Goal: Task Accomplishment & Management: Manage account settings

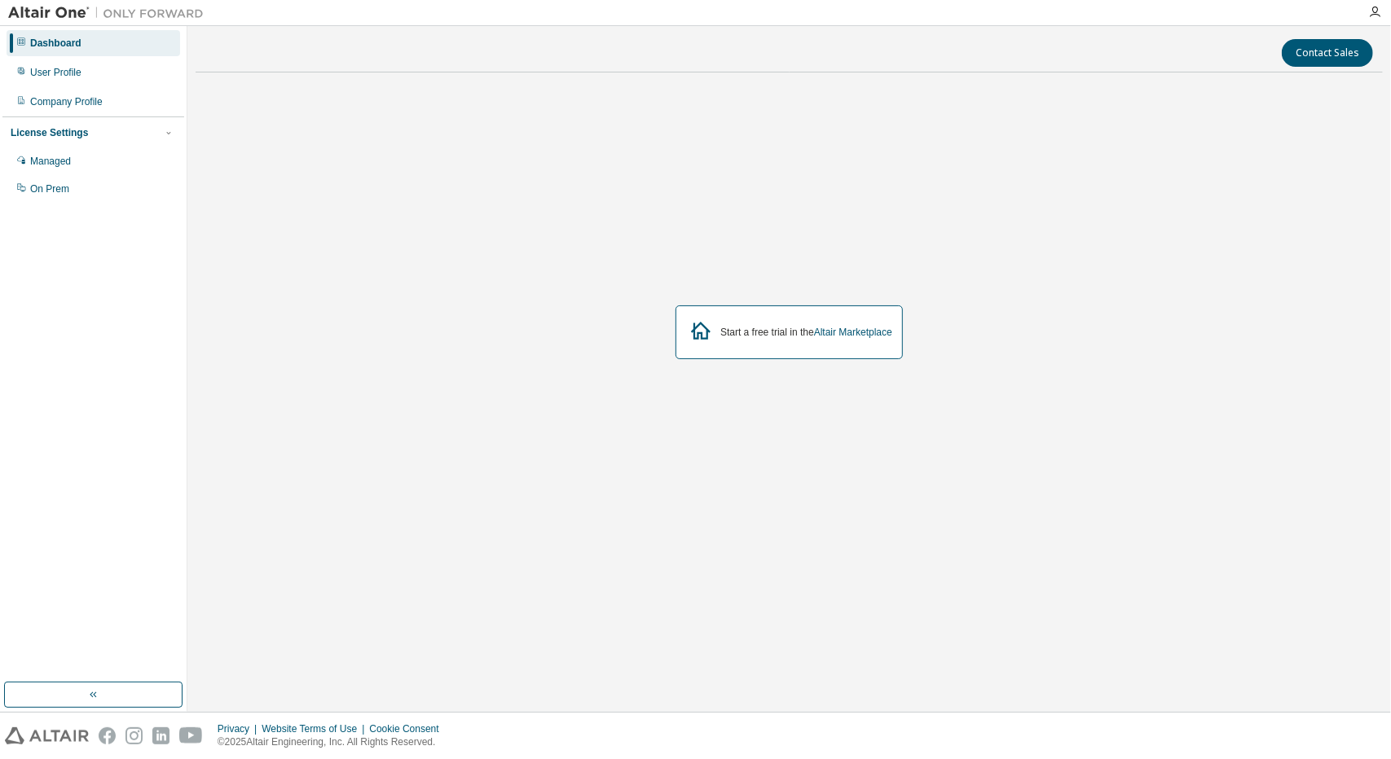
click at [805, 320] on div "Start a free trial in the Altair Marketplace" at bounding box center [789, 333] width 227 height 54
click at [55, 73] on div "User Profile" at bounding box center [55, 72] width 51 height 13
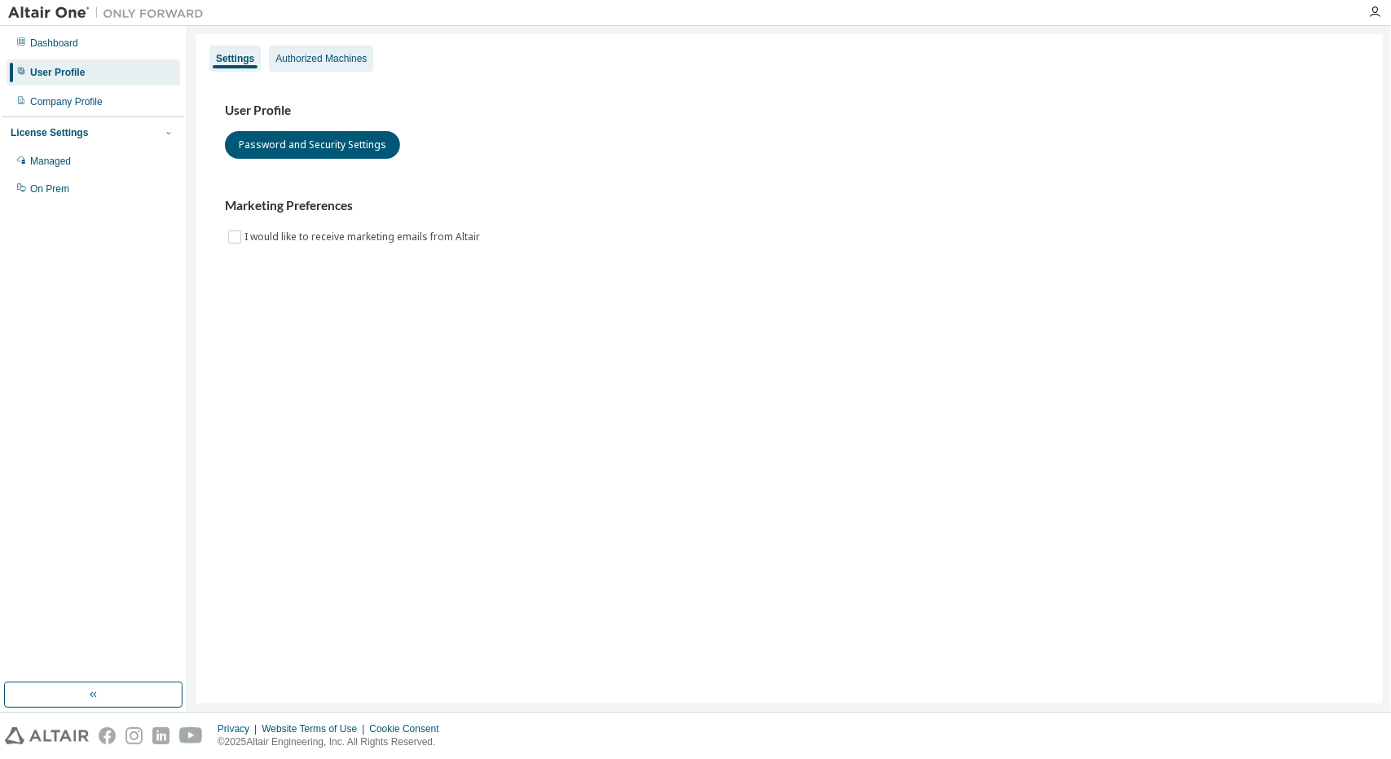
click at [334, 63] on div "Authorized Machines" at bounding box center [320, 58] width 91 height 13
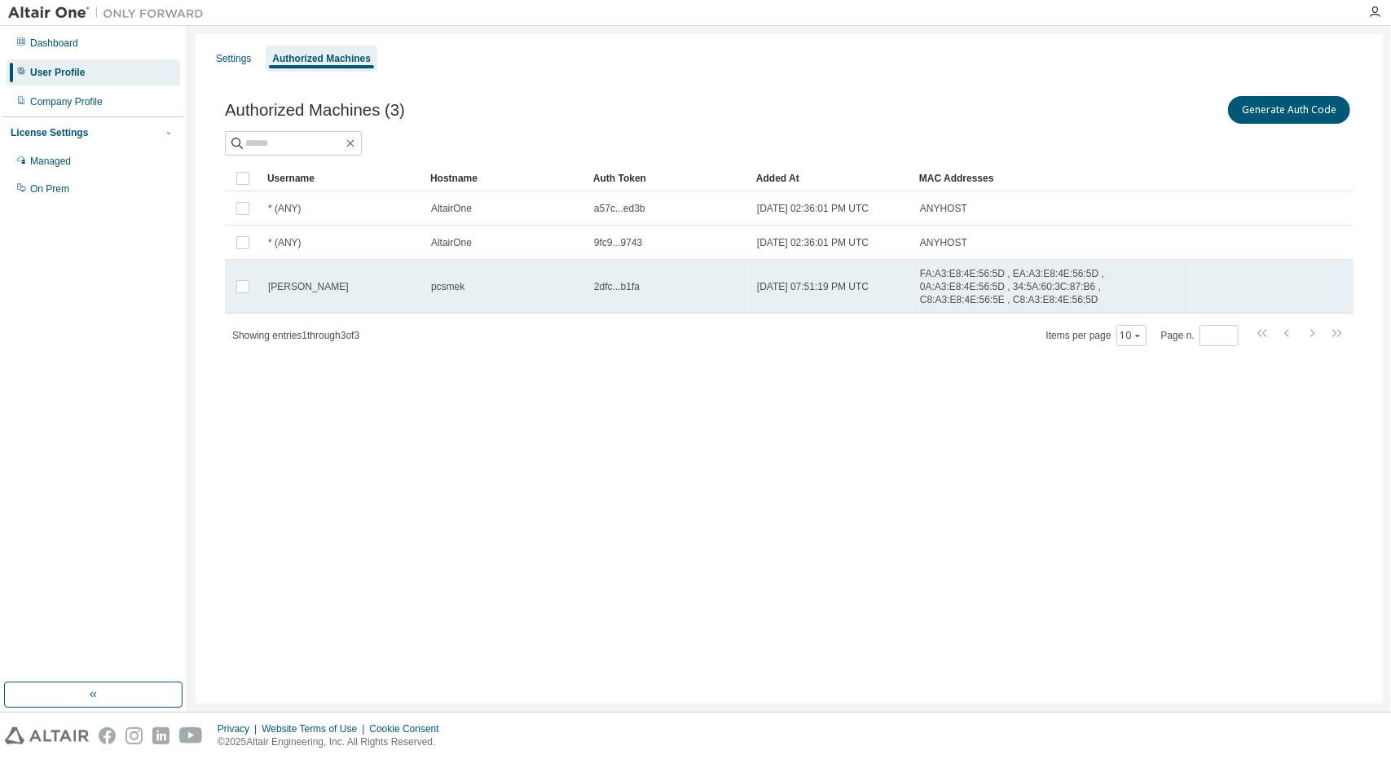
click at [609, 270] on td "2dfc...b1fa" at bounding box center [668, 287] width 163 height 54
click at [613, 280] on span "2dfc...b1fa" at bounding box center [617, 286] width 46 height 13
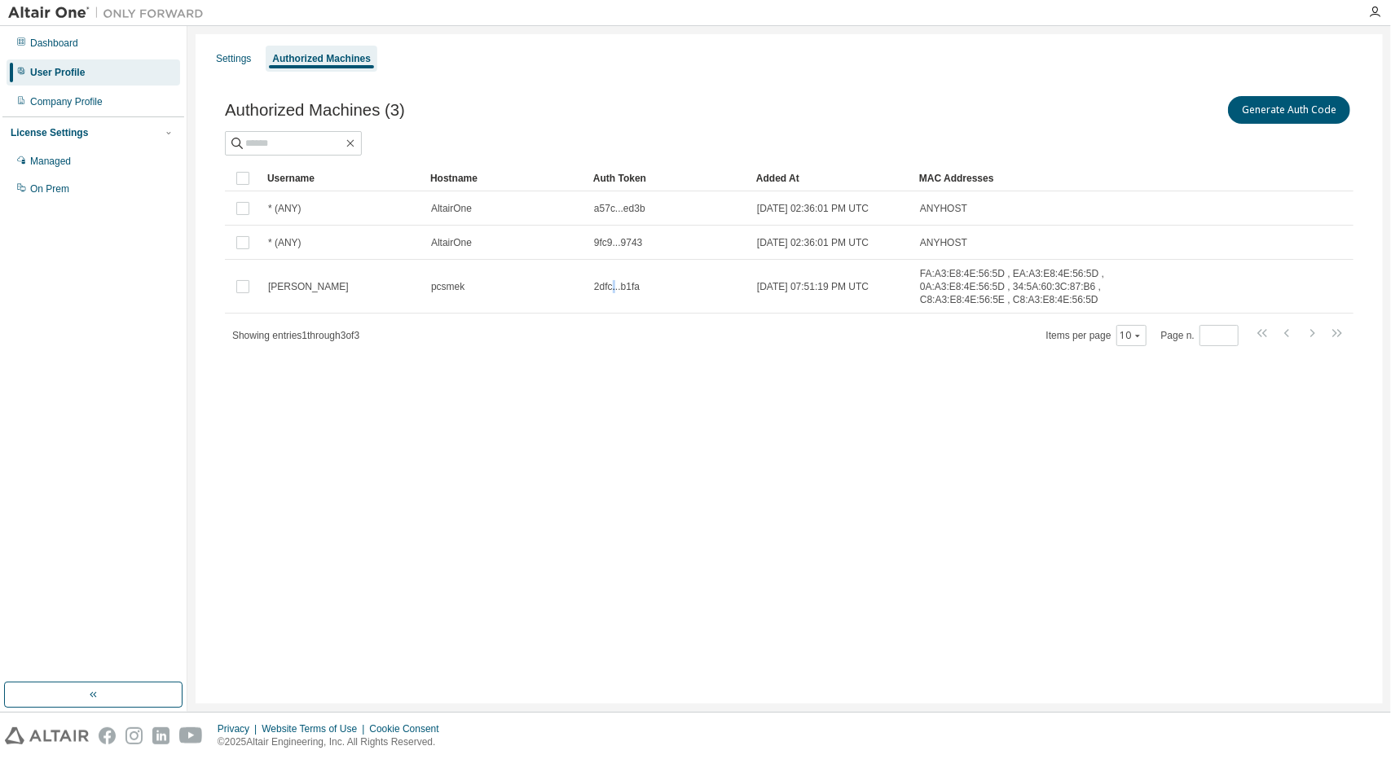
click at [613, 280] on span "2dfc...b1fa" at bounding box center [617, 286] width 46 height 13
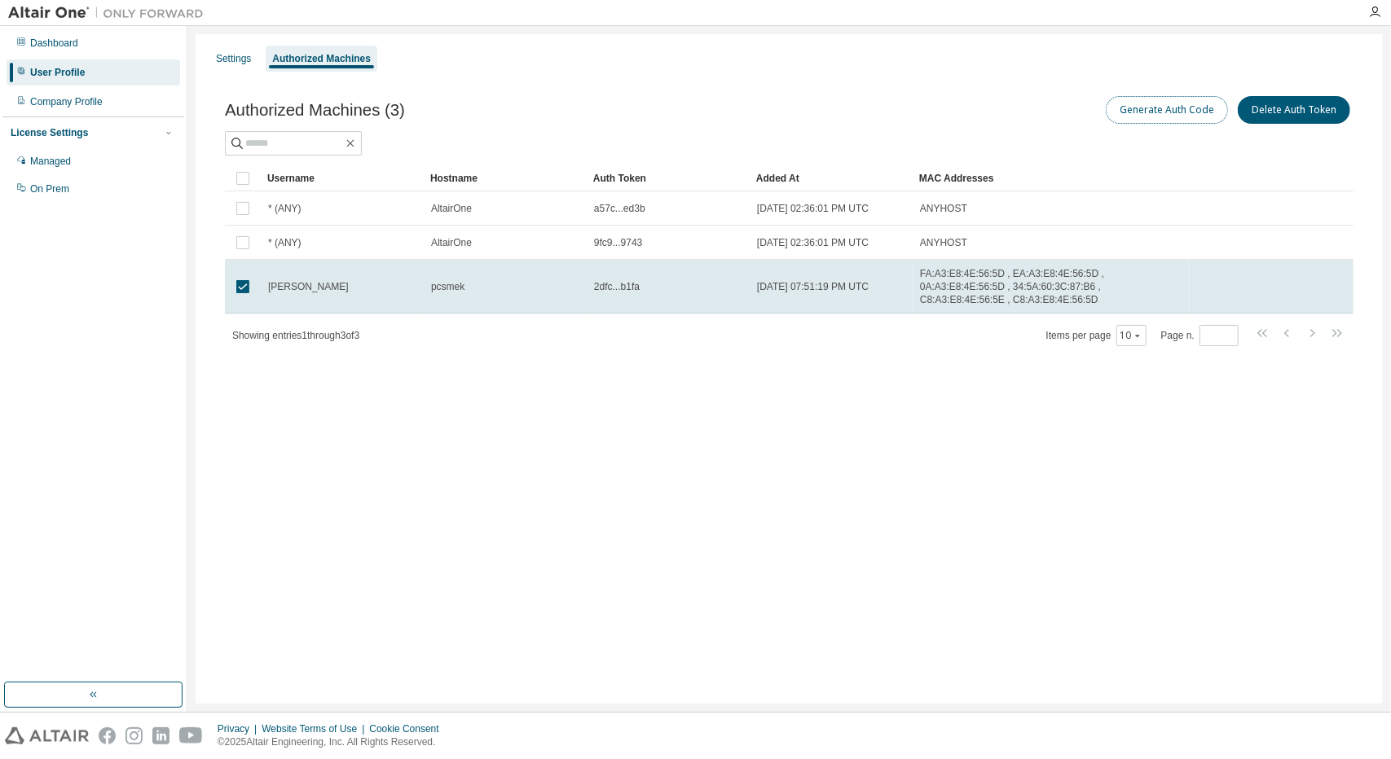
click at [1133, 112] on button "Generate Auth Code" at bounding box center [1167, 110] width 122 height 28
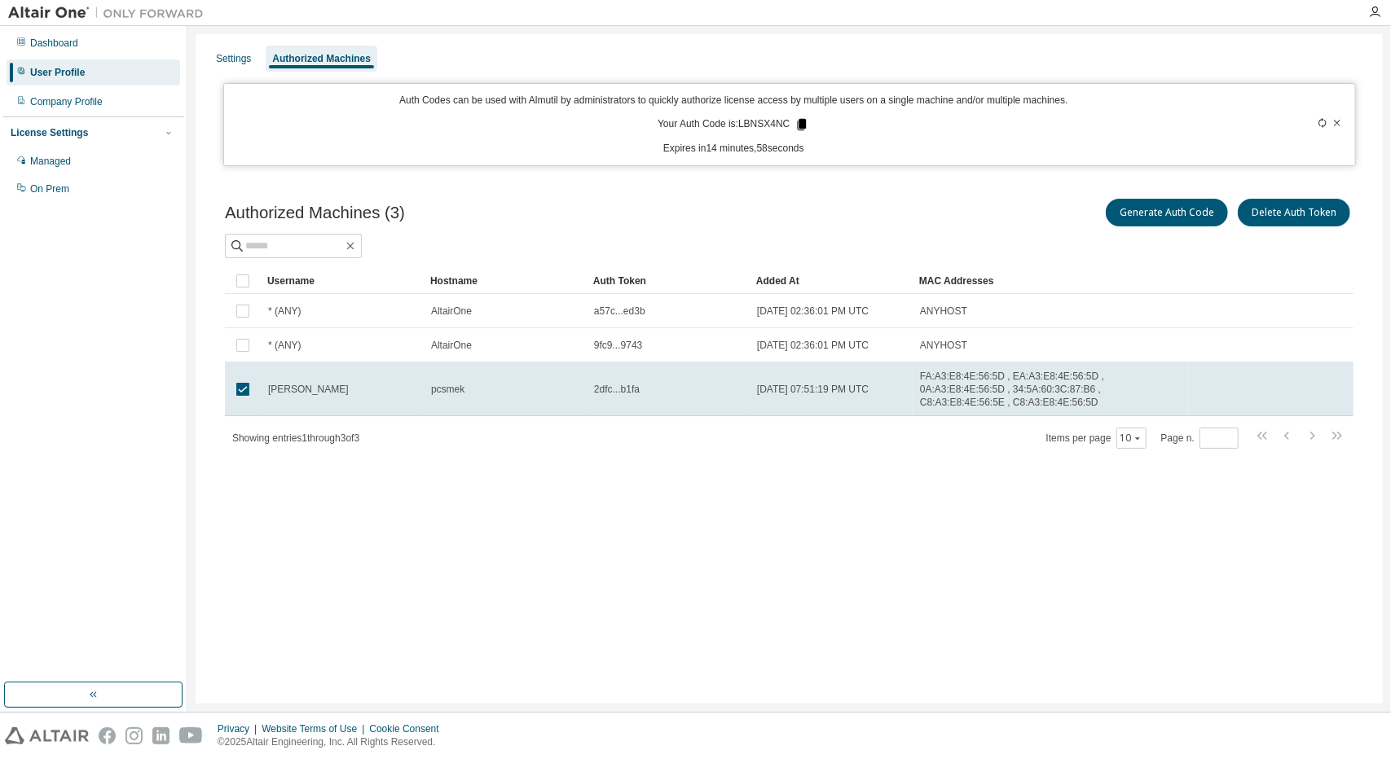
click at [801, 120] on icon at bounding box center [802, 124] width 9 height 11
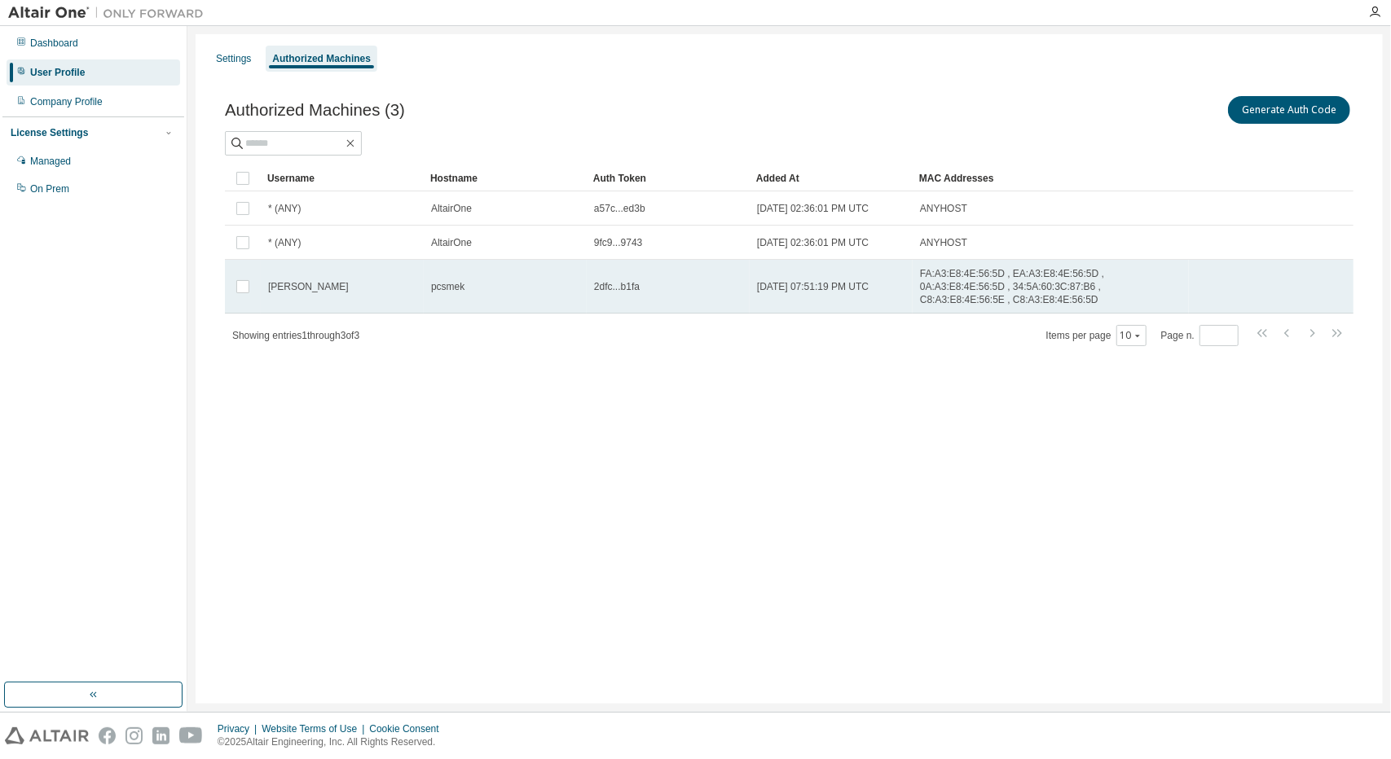
drag, startPoint x: 491, startPoint y: 276, endPoint x: 481, endPoint y: 278, distance: 9.9
click at [481, 280] on div "pcsmek" at bounding box center [505, 286] width 148 height 13
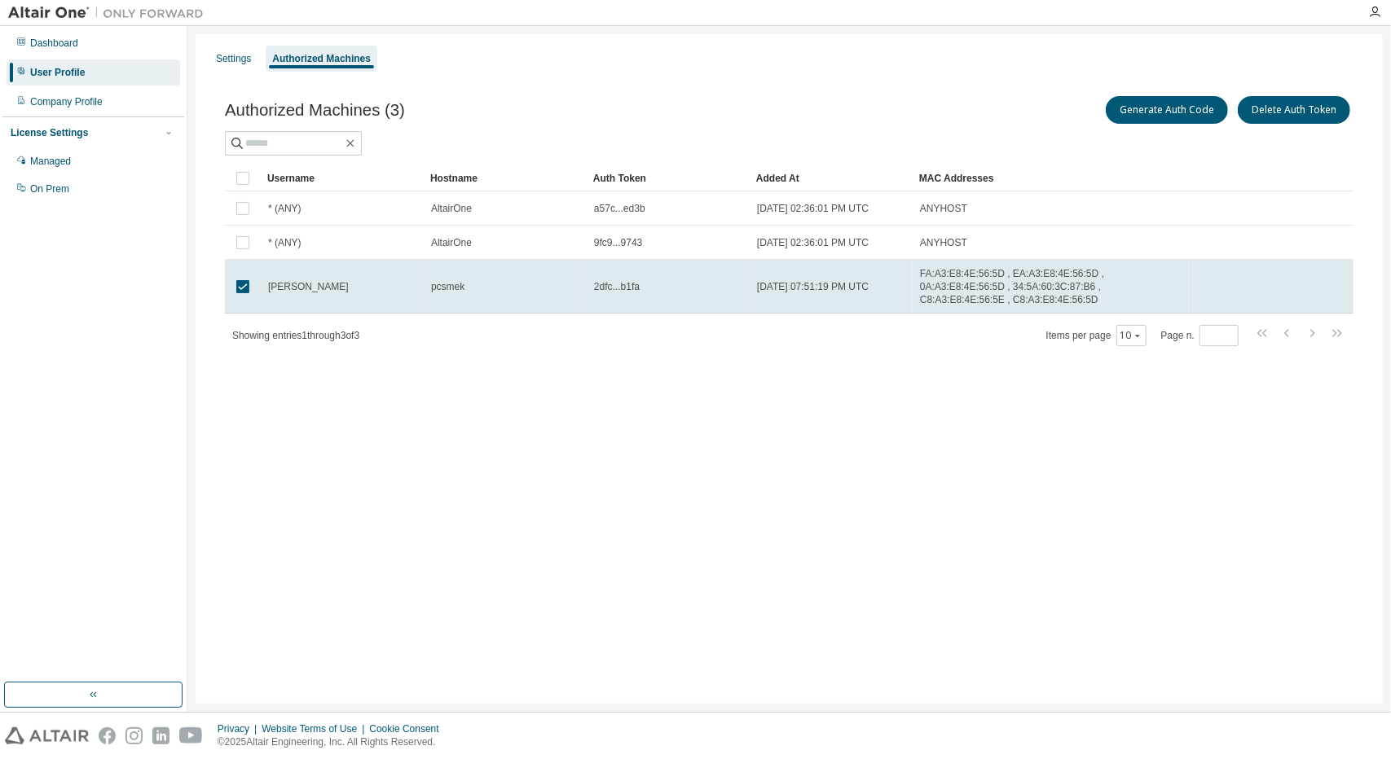
click at [684, 527] on div "Settings Authorized Machines Authorized Machines (3) Generate Auth Code Delete …" at bounding box center [789, 369] width 1187 height 670
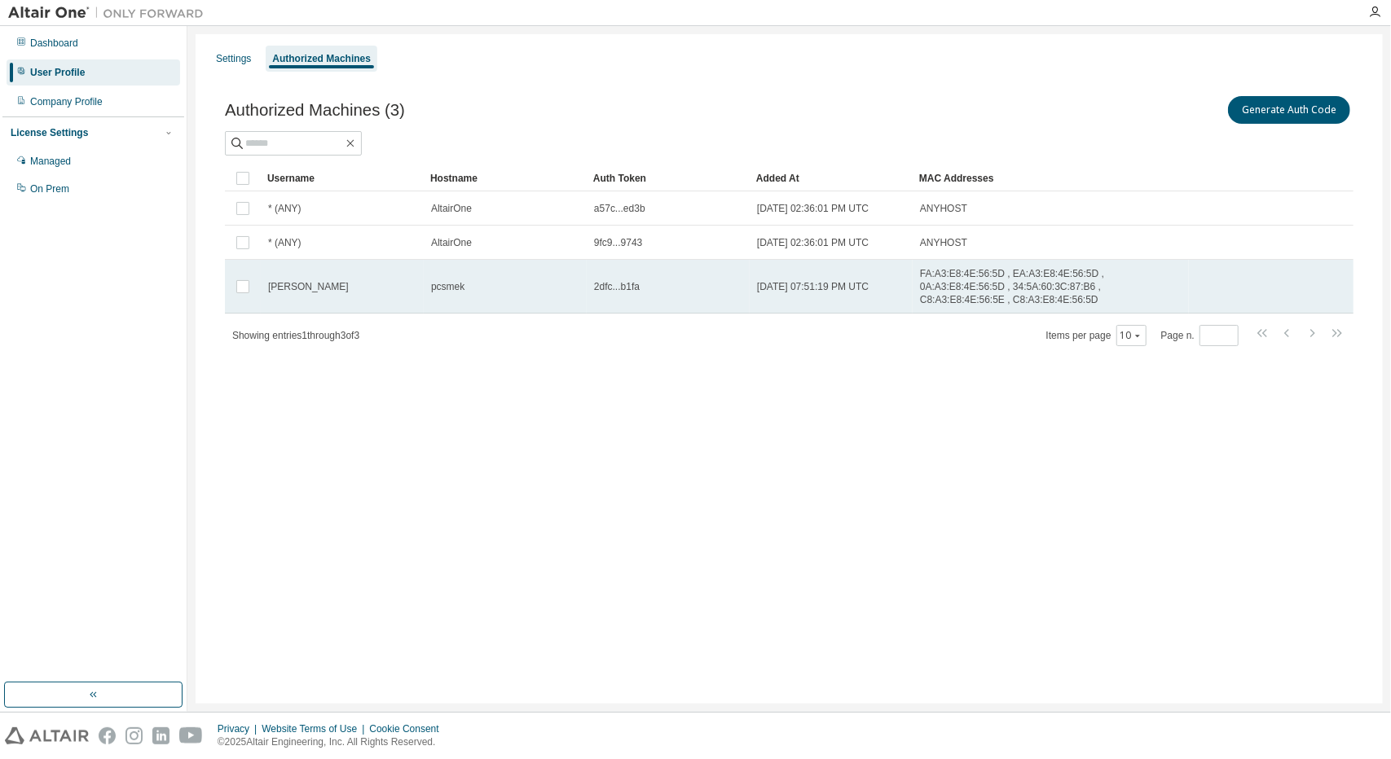
click at [631, 283] on span "2dfc...b1fa" at bounding box center [617, 286] width 46 height 13
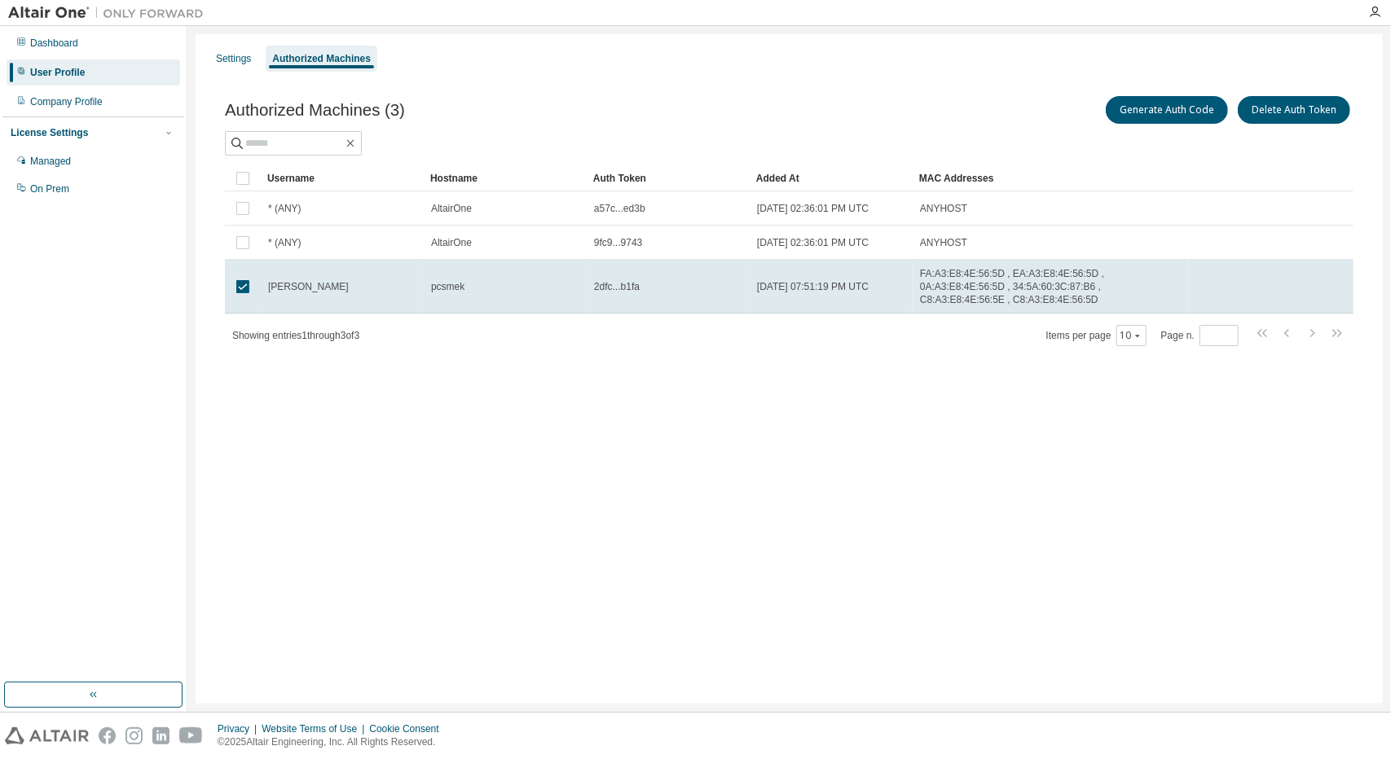
click at [631, 283] on span "2dfc...b1fa" at bounding box center [617, 286] width 46 height 13
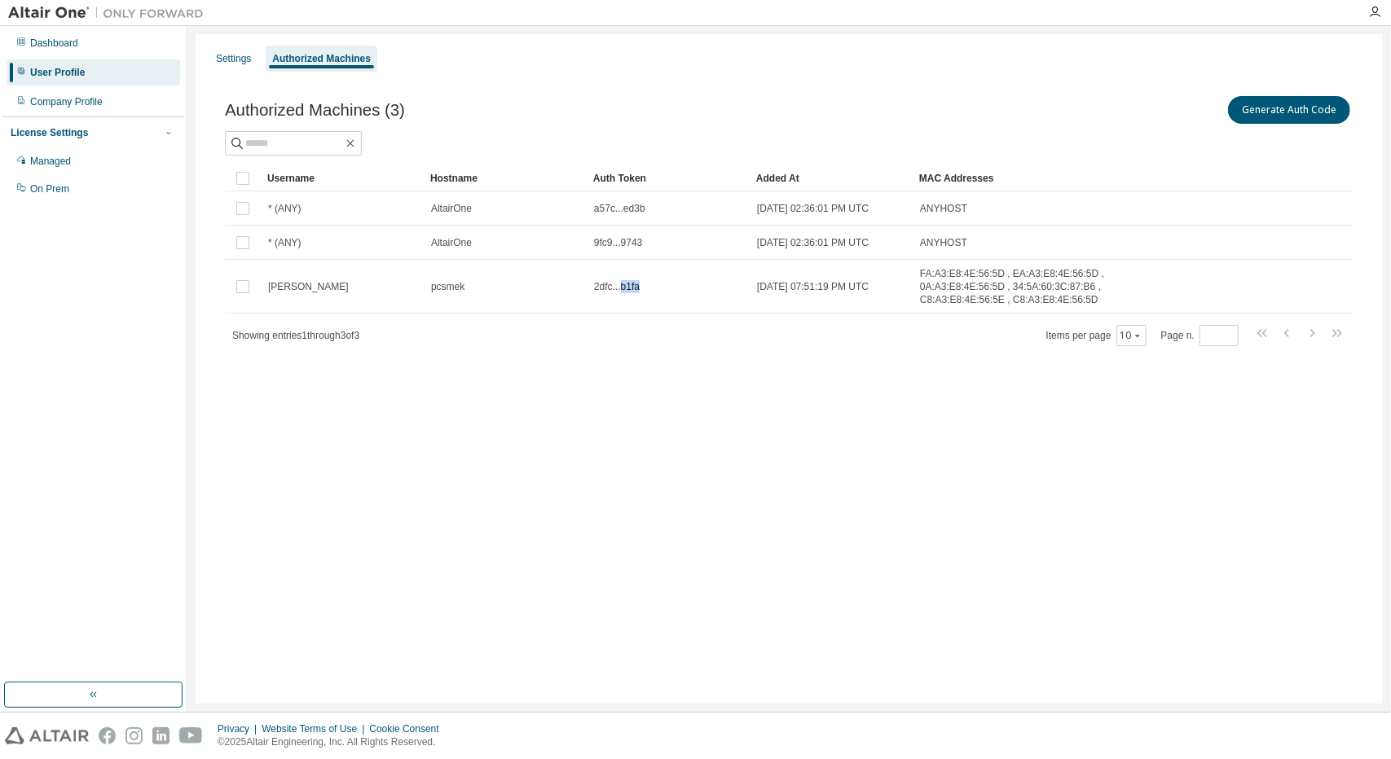
click at [631, 283] on span "2dfc...b1fa" at bounding box center [617, 286] width 46 height 13
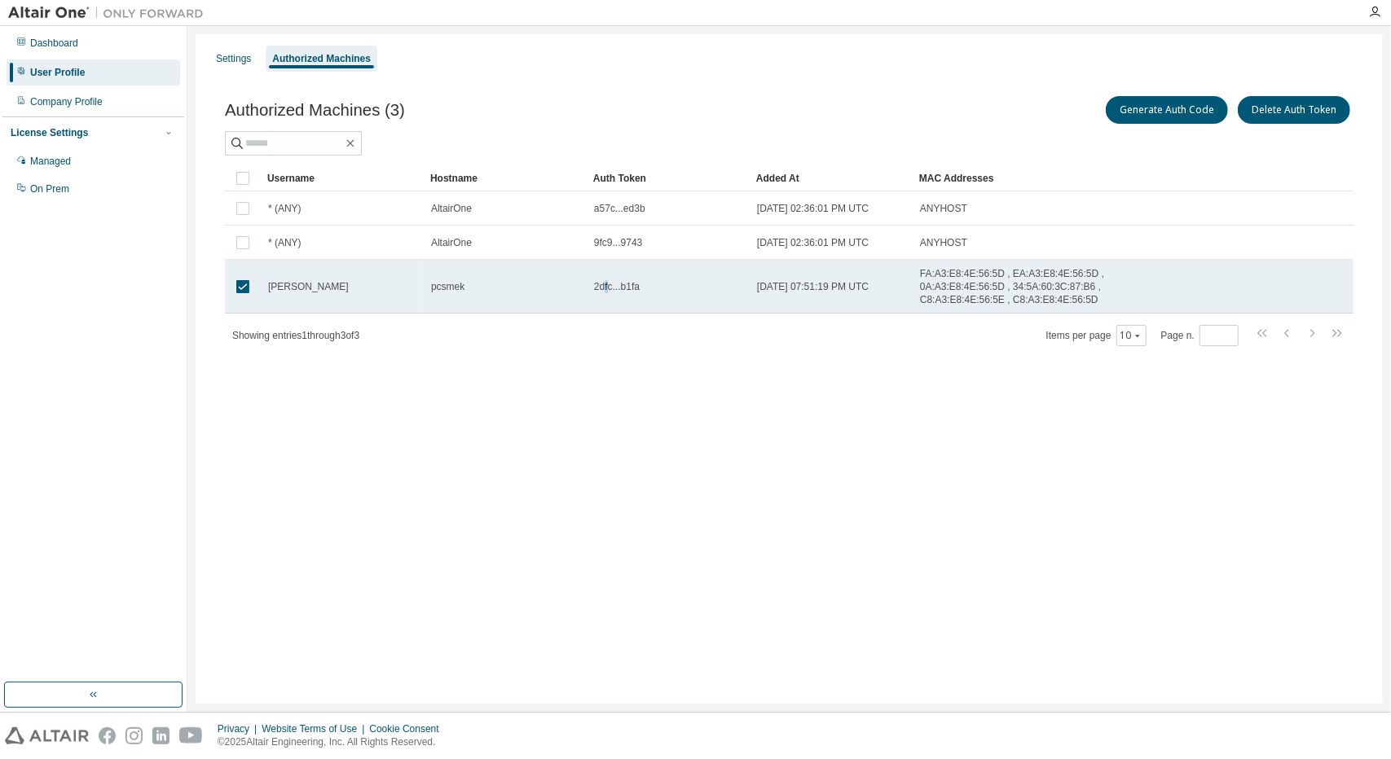
drag, startPoint x: 631, startPoint y: 283, endPoint x: 606, endPoint y: 278, distance: 24.9
click at [606, 280] on span "2dfc...b1fa" at bounding box center [617, 286] width 46 height 13
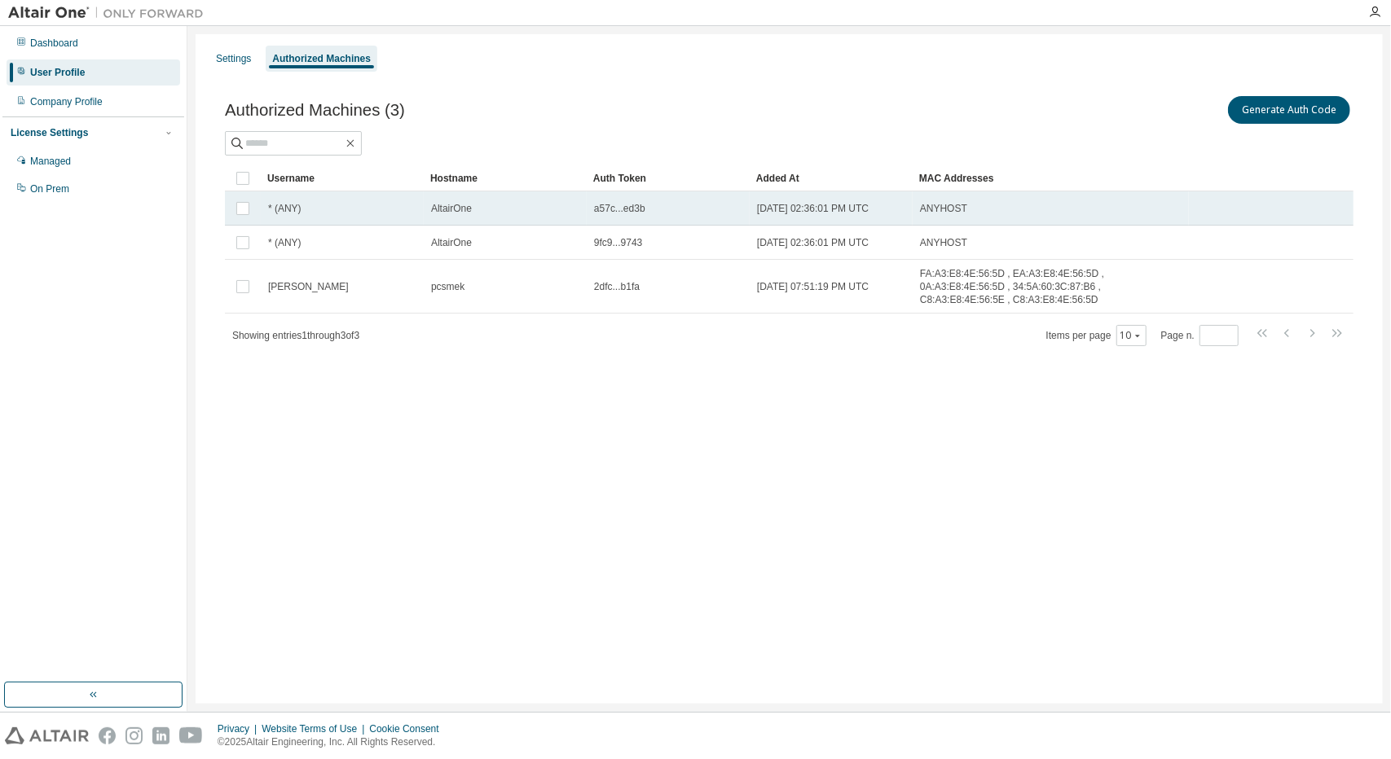
click at [626, 215] on td "a57c...ed3b" at bounding box center [668, 209] width 163 height 34
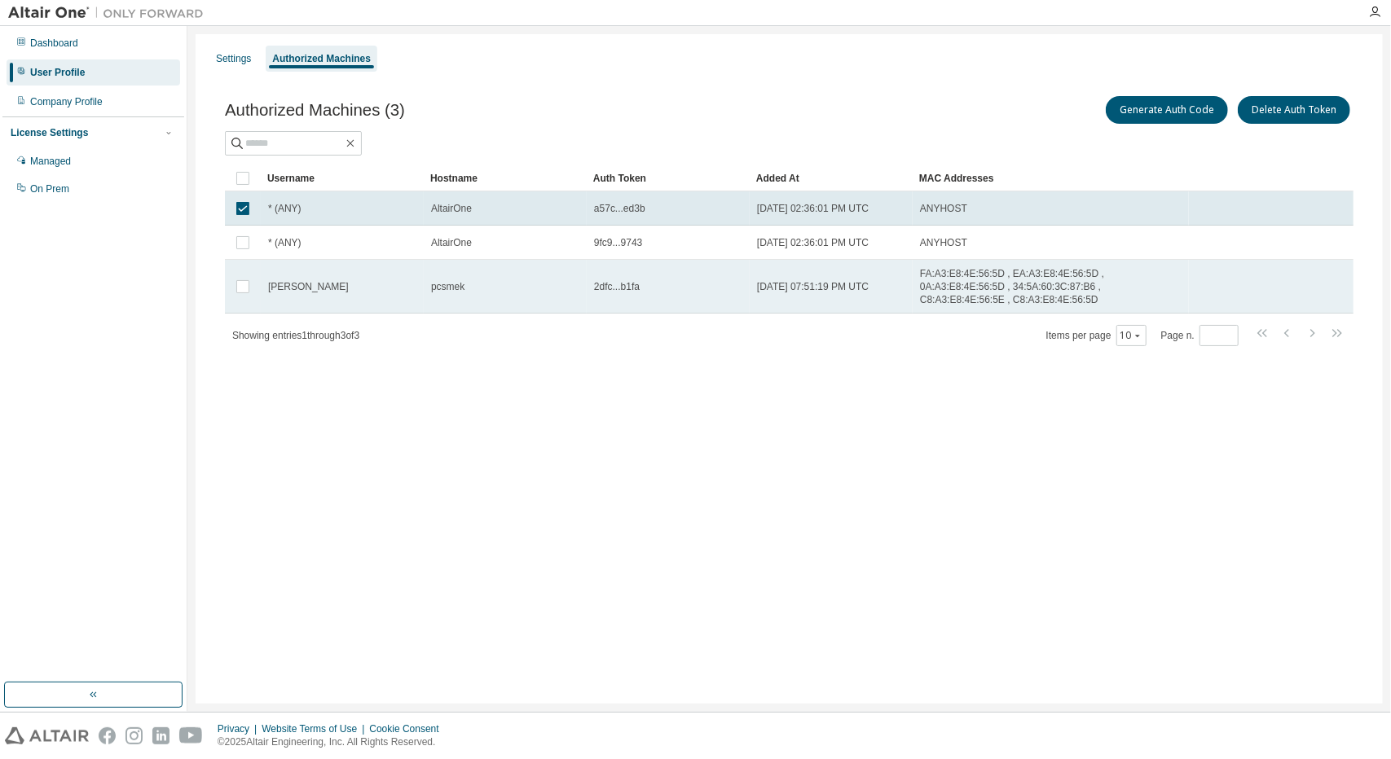
click at [627, 284] on span "2dfc...b1fa" at bounding box center [617, 286] width 46 height 13
drag, startPoint x: 639, startPoint y: 278, endPoint x: 585, endPoint y: 282, distance: 53.9
click at [585, 282] on tr "annon pcsmek 2dfc...b1fa 2025-03-21 07:51:19 PM UTC FA:A3:E8:4E:56:5D , EA:A3:E…" at bounding box center [789, 287] width 1129 height 54
drag, startPoint x: 632, startPoint y: 282, endPoint x: 592, endPoint y: 284, distance: 40.8
click at [592, 284] on td "2dfc...b1fa" at bounding box center [668, 287] width 163 height 54
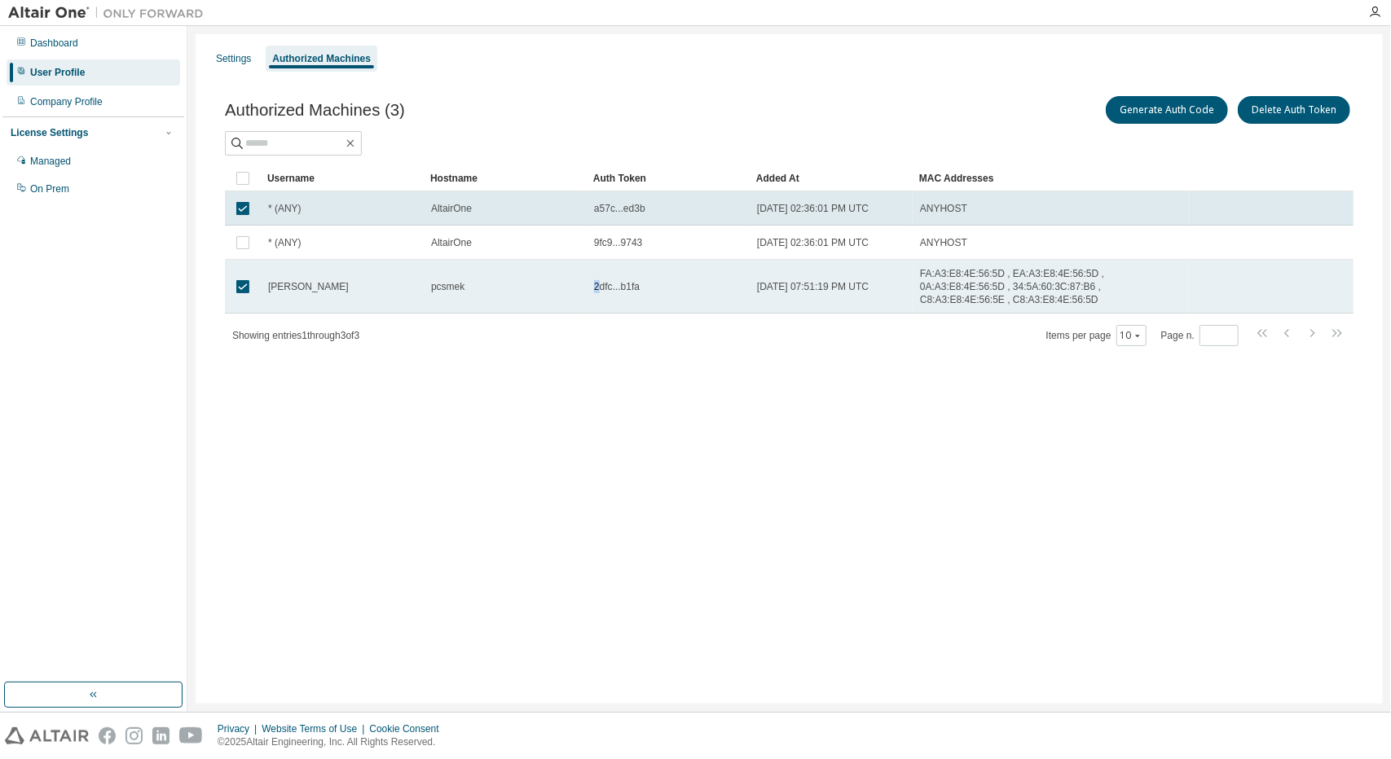
drag, startPoint x: 592, startPoint y: 284, endPoint x: 598, endPoint y: 273, distance: 13.1
click at [598, 280] on span "2dfc...b1fa" at bounding box center [617, 286] width 46 height 13
drag, startPoint x: 595, startPoint y: 277, endPoint x: 645, endPoint y: 284, distance: 51.1
click at [645, 284] on div "2dfc...b1fa" at bounding box center [668, 286] width 148 height 13
copy span "2dfc...b1fa"
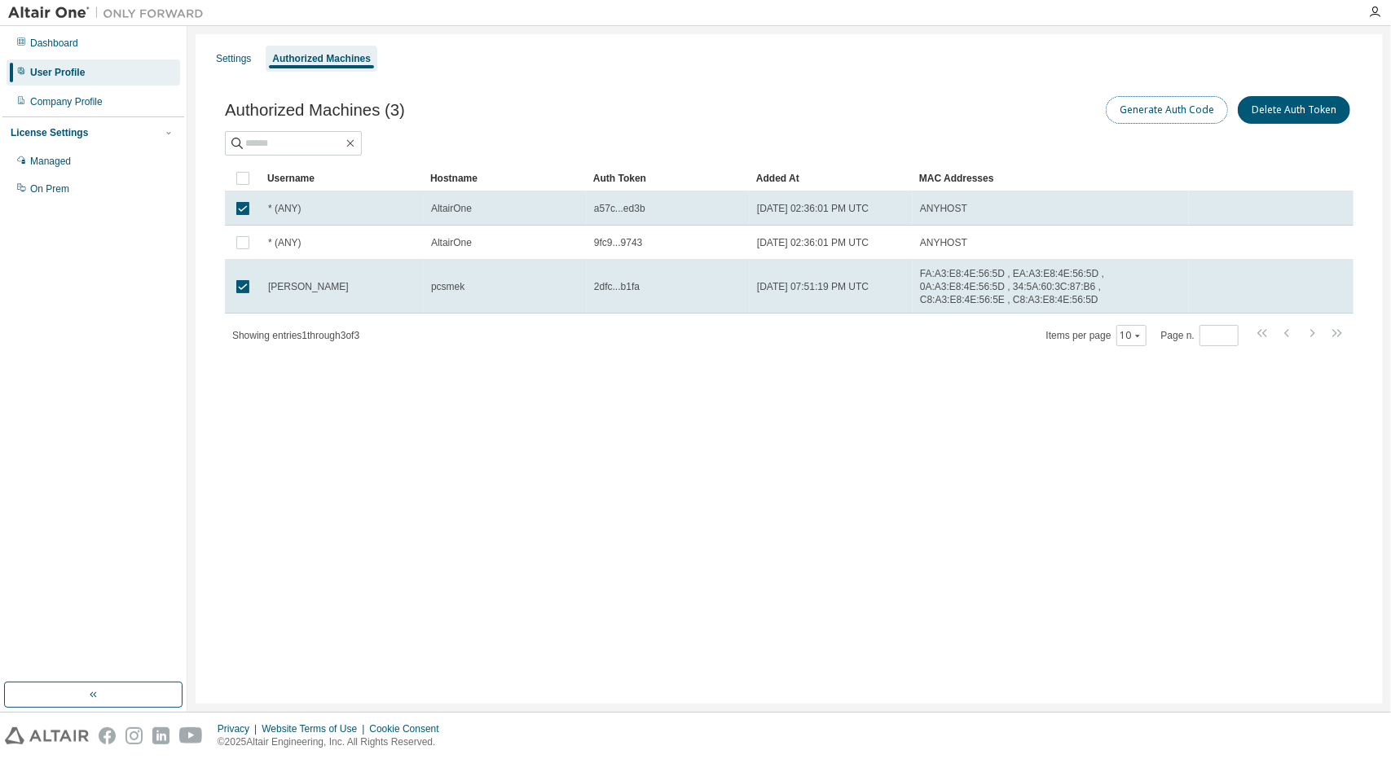
click at [1178, 108] on button "Generate Auth Code" at bounding box center [1167, 110] width 122 height 28
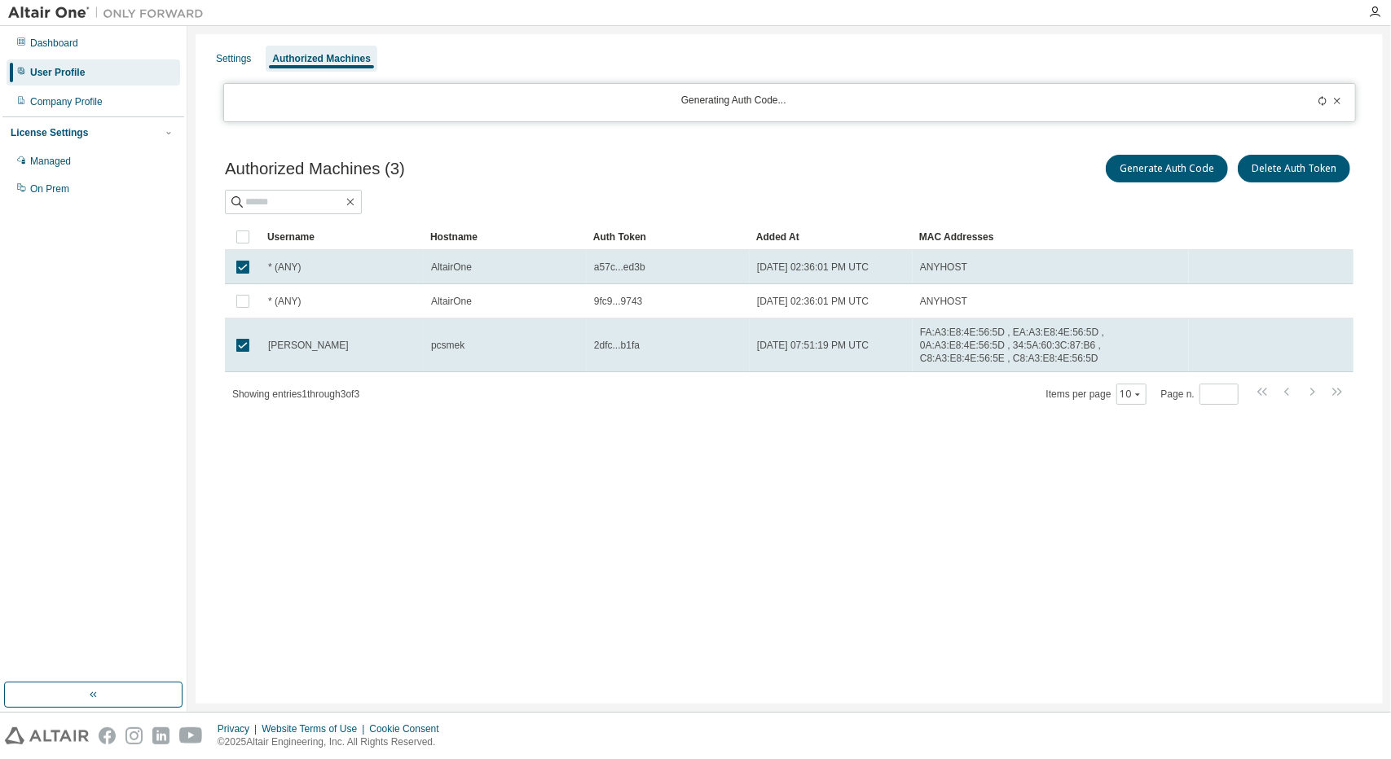
click at [1318, 97] on icon at bounding box center [1323, 101] width 10 height 10
click at [1322, 96] on icon at bounding box center [1323, 101] width 10 height 10
click at [983, 132] on div "Authorized Machines (3) Generate Auth Code Delete Auth Token Clear Load Save Sa…" at bounding box center [789, 290] width 1168 height 316
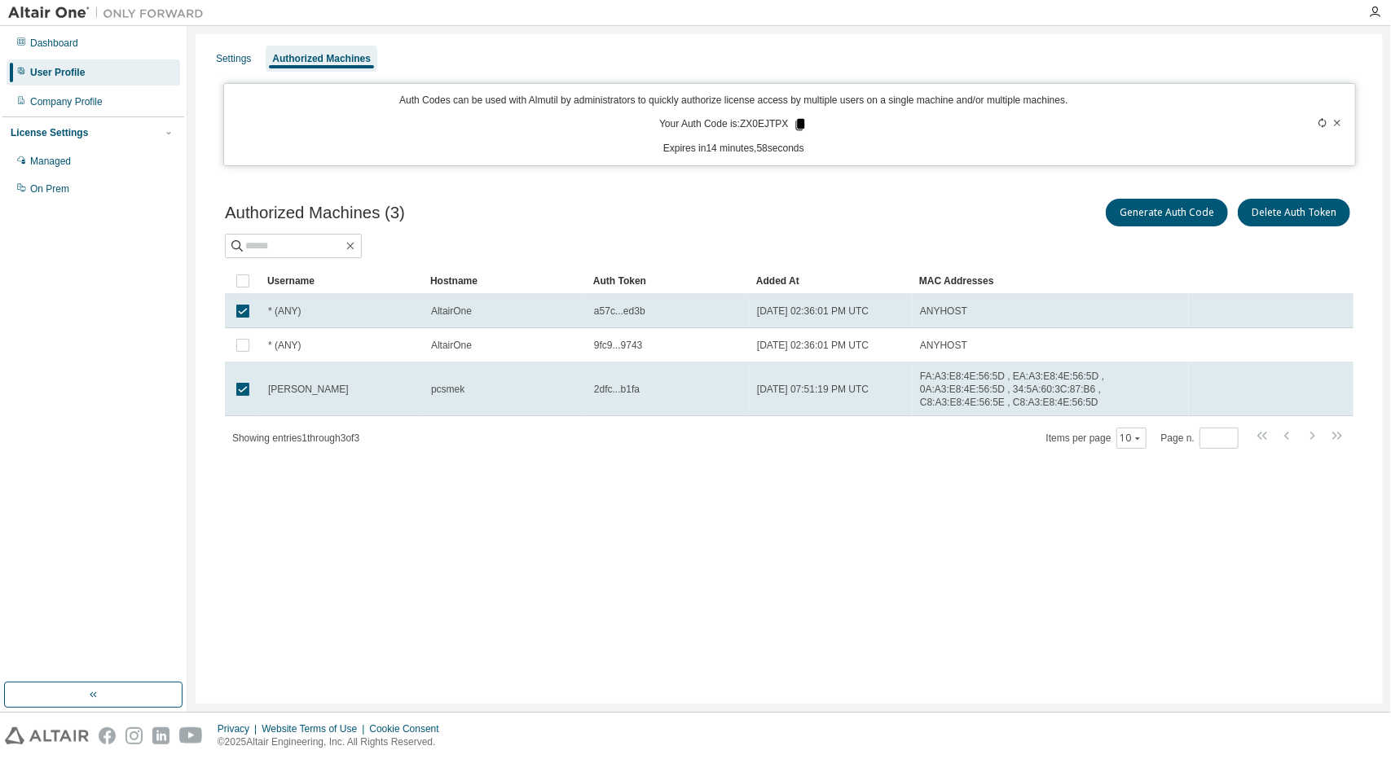
click at [796, 123] on icon at bounding box center [800, 124] width 9 height 11
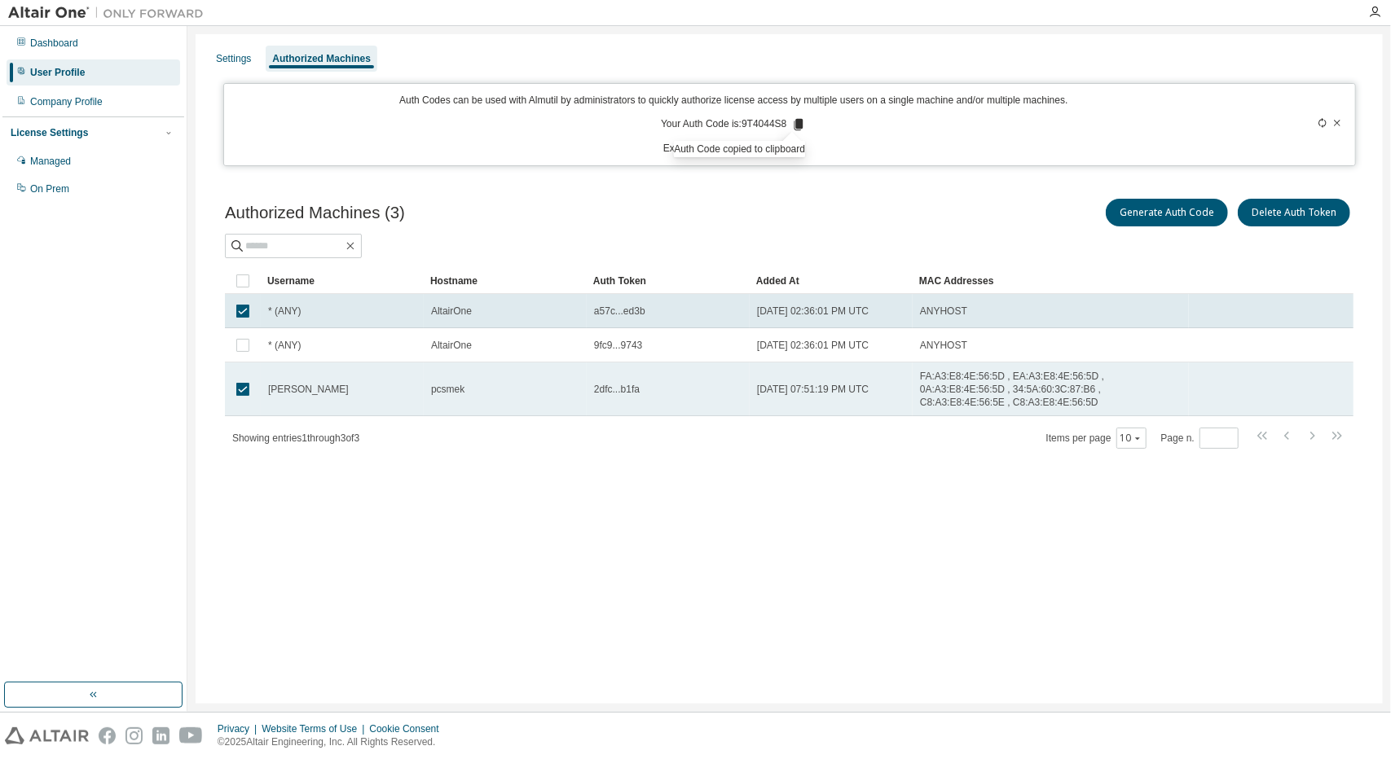
click at [636, 386] on div "2dfc...b1fa" at bounding box center [668, 389] width 148 height 13
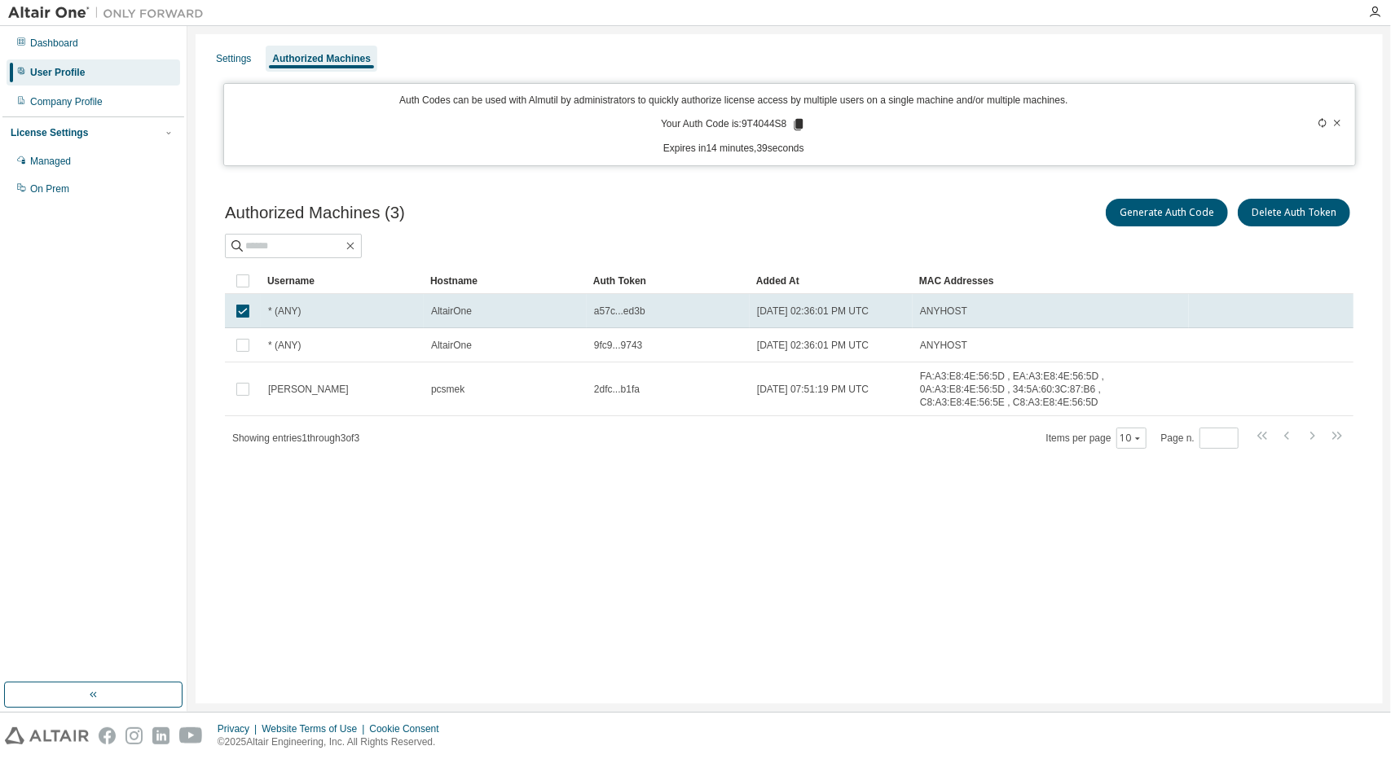
click at [636, 383] on span "2dfc...b1fa" at bounding box center [617, 389] width 46 height 13
click at [640, 383] on div "2dfc...b1fa" at bounding box center [668, 389] width 148 height 13
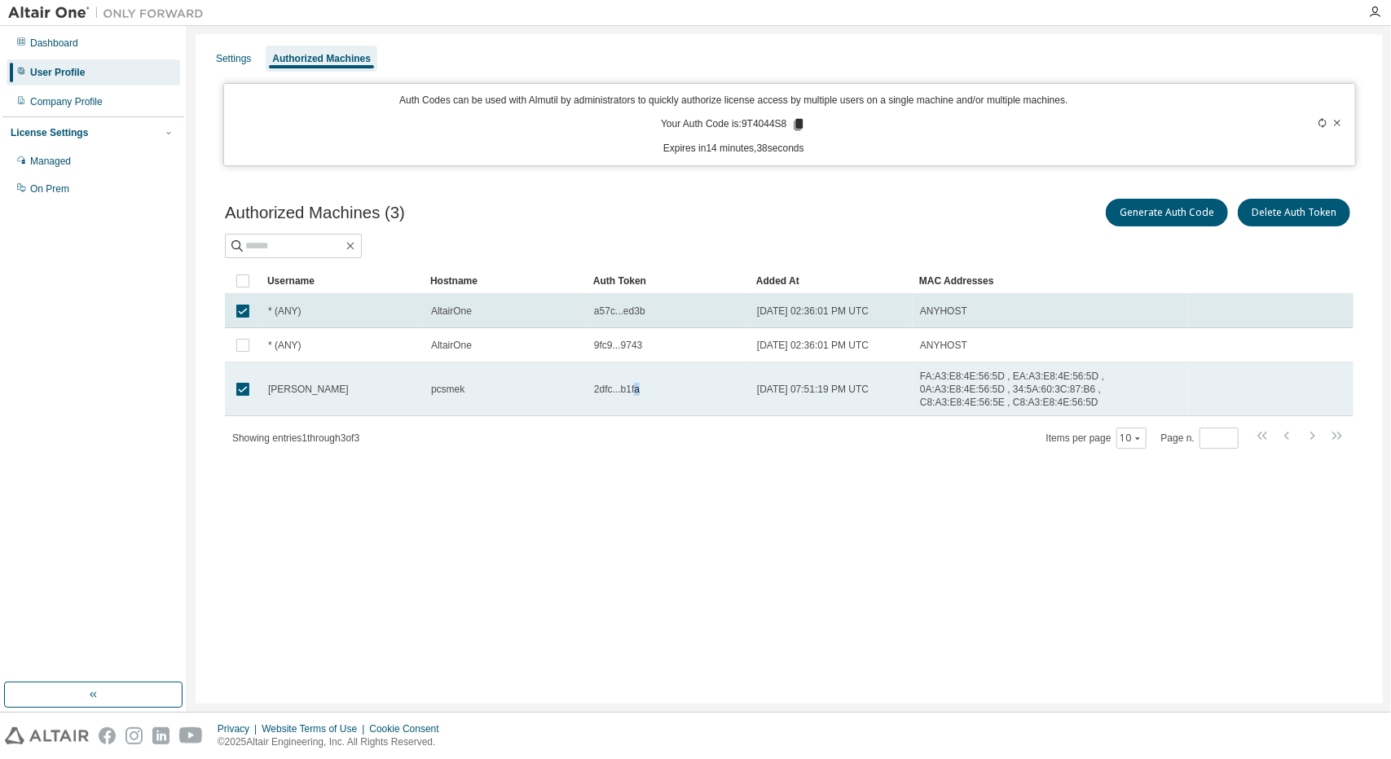
click at [635, 383] on span "2dfc...b1fa" at bounding box center [617, 389] width 46 height 13
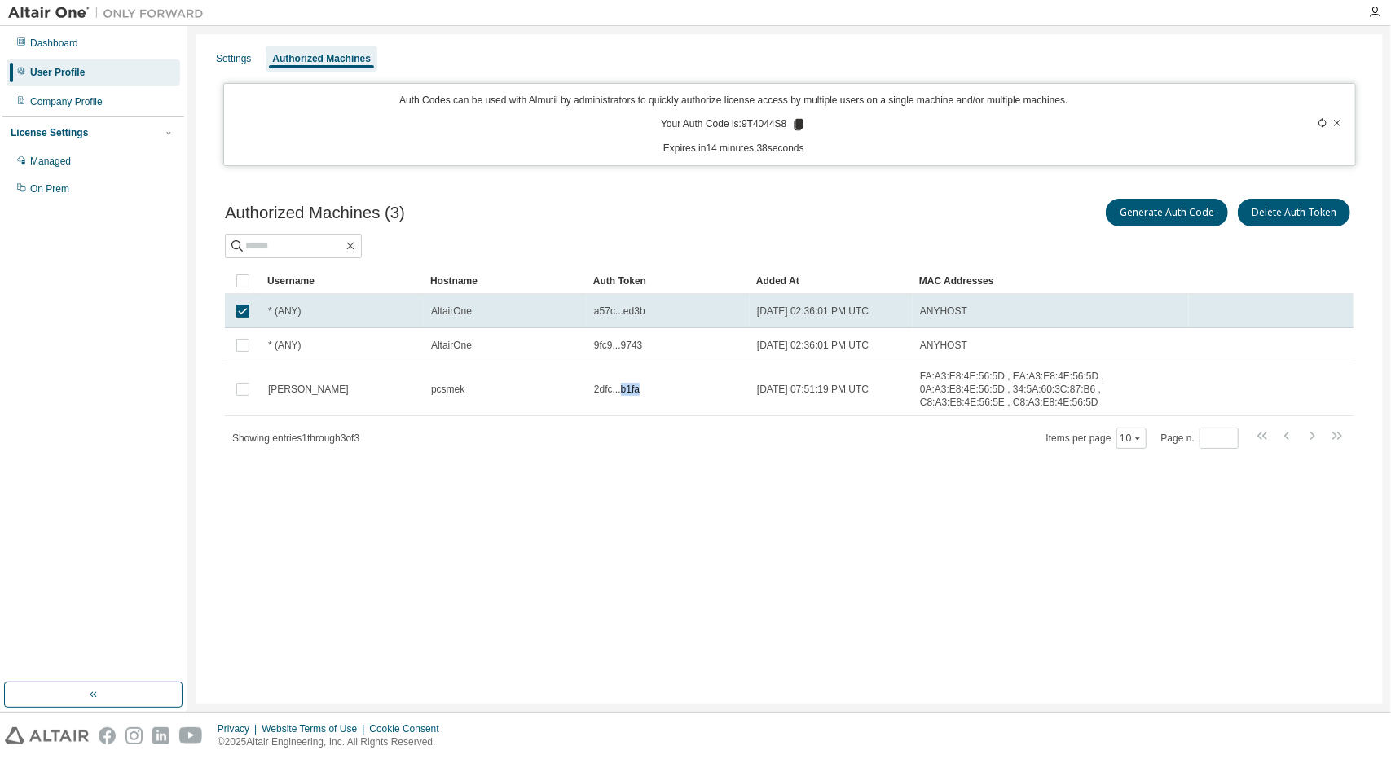
click at [635, 383] on span "2dfc...b1fa" at bounding box center [617, 389] width 46 height 13
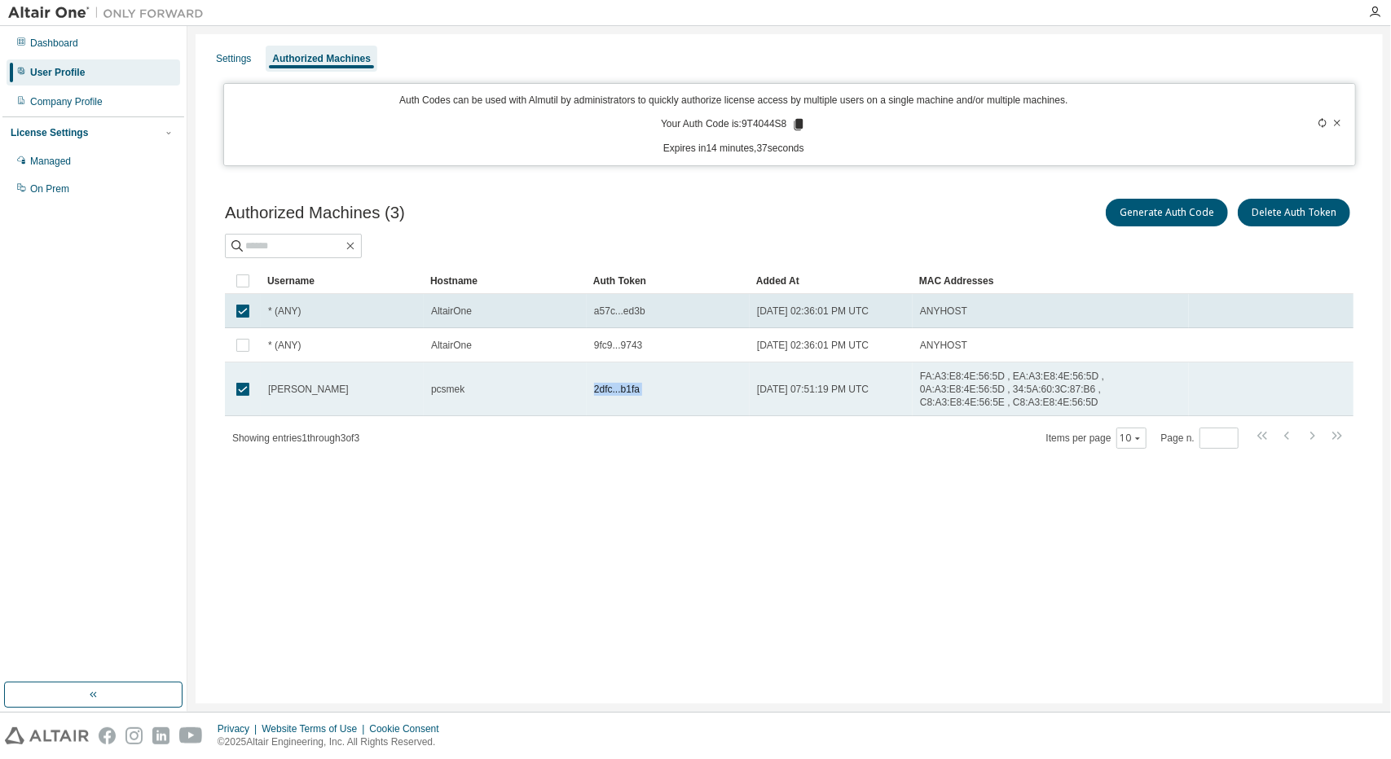
drag, startPoint x: 635, startPoint y: 383, endPoint x: 603, endPoint y: 387, distance: 32.0
click at [603, 387] on span "2dfc...b1fa" at bounding box center [617, 389] width 46 height 13
click at [638, 384] on div "2dfc...b1fa" at bounding box center [668, 389] width 148 height 13
click at [626, 384] on span "2dfc...b1fa" at bounding box center [617, 389] width 46 height 13
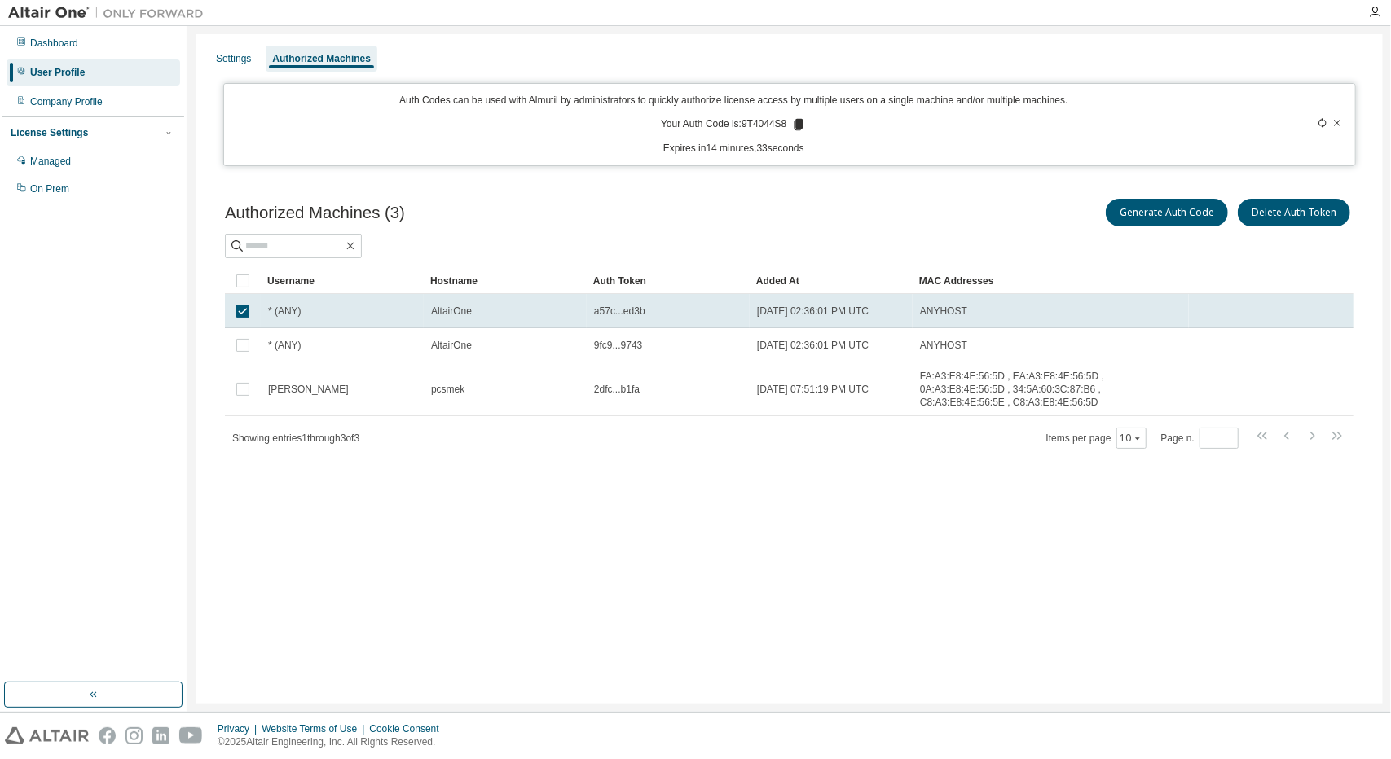
click at [587, 465] on div "Authorized Machines (3) Generate Auth Code Delete Auth Token Clear Load Save Sa…" at bounding box center [789, 334] width 1168 height 316
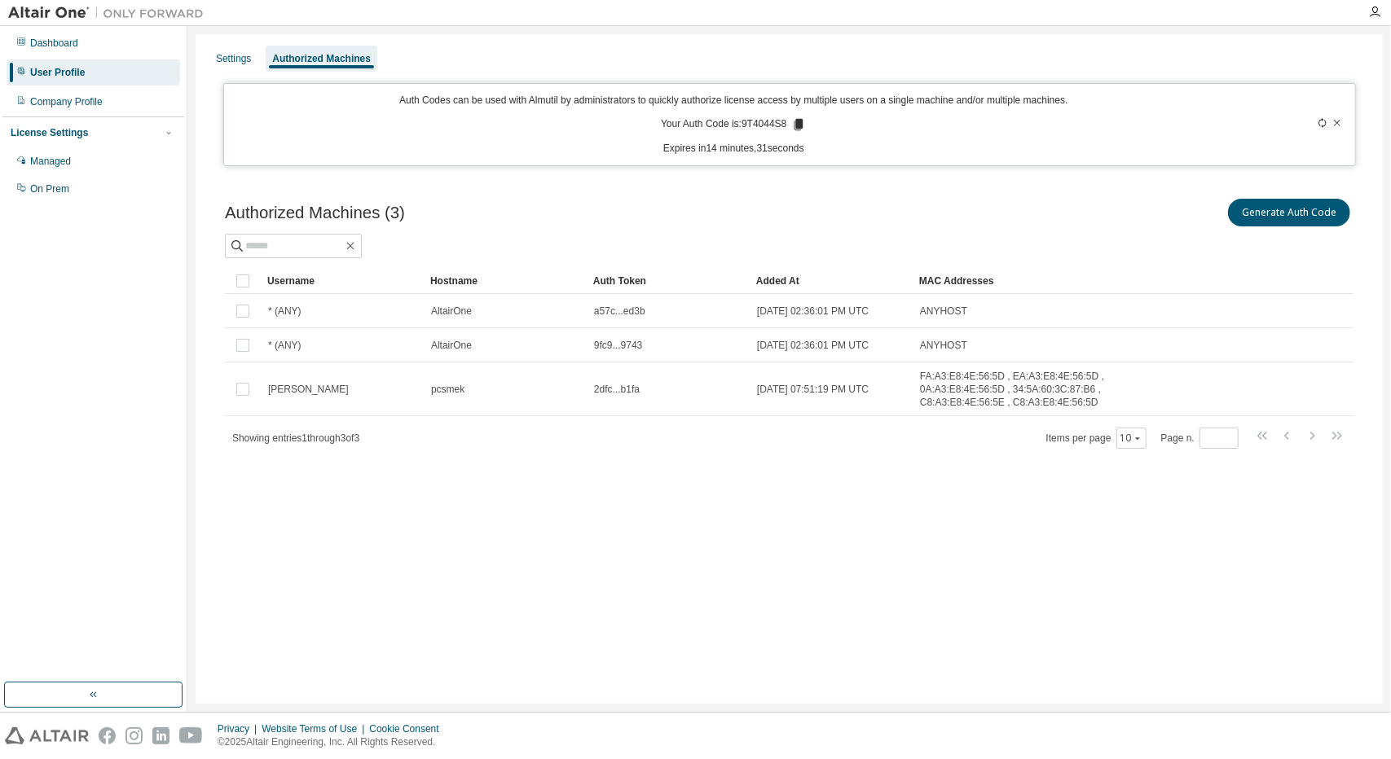
click at [539, 546] on div "Settings Authorized Machines Auth Codes can be used with Almutil by administrat…" at bounding box center [789, 369] width 1187 height 670
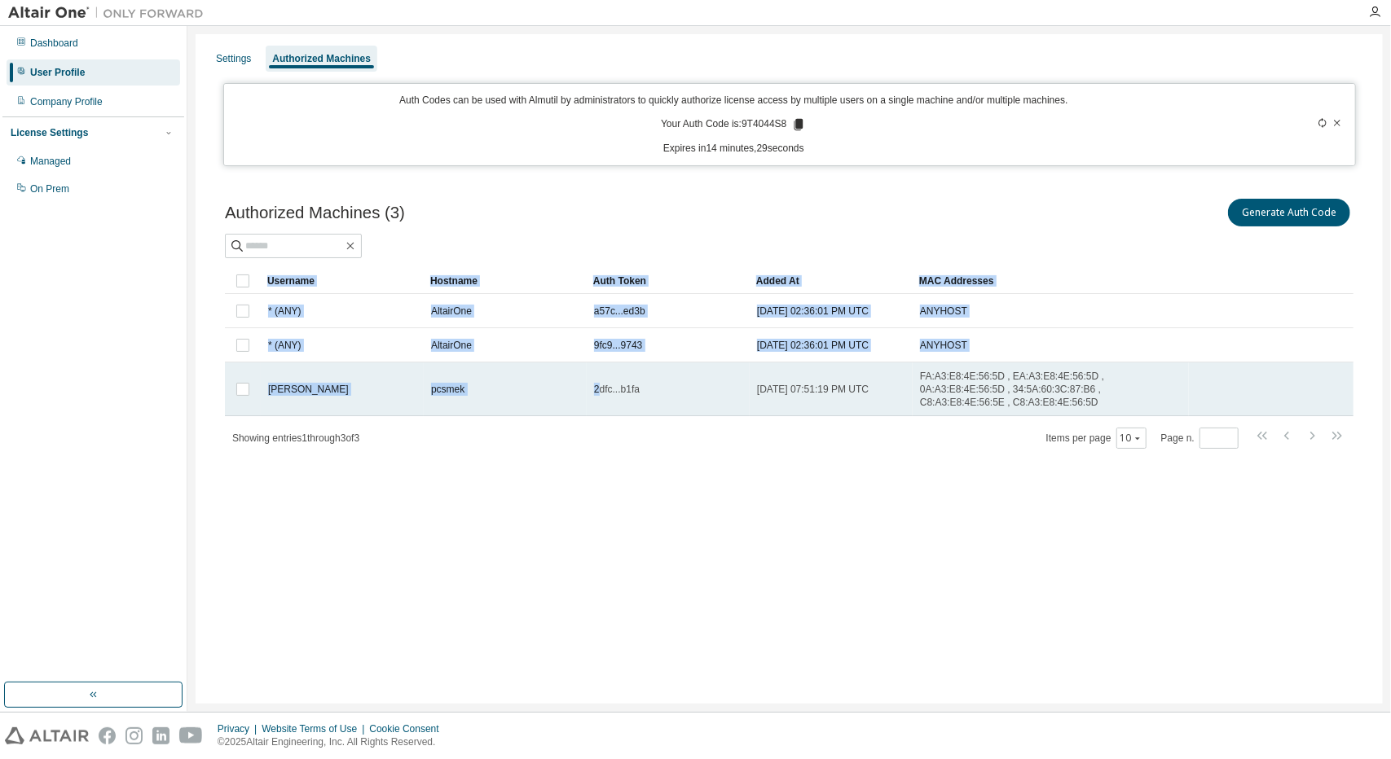
drag, startPoint x: 638, startPoint y: 381, endPoint x: 600, endPoint y: 385, distance: 38.6
click at [599, 385] on span "2dfc...b1fa" at bounding box center [617, 389] width 46 height 13
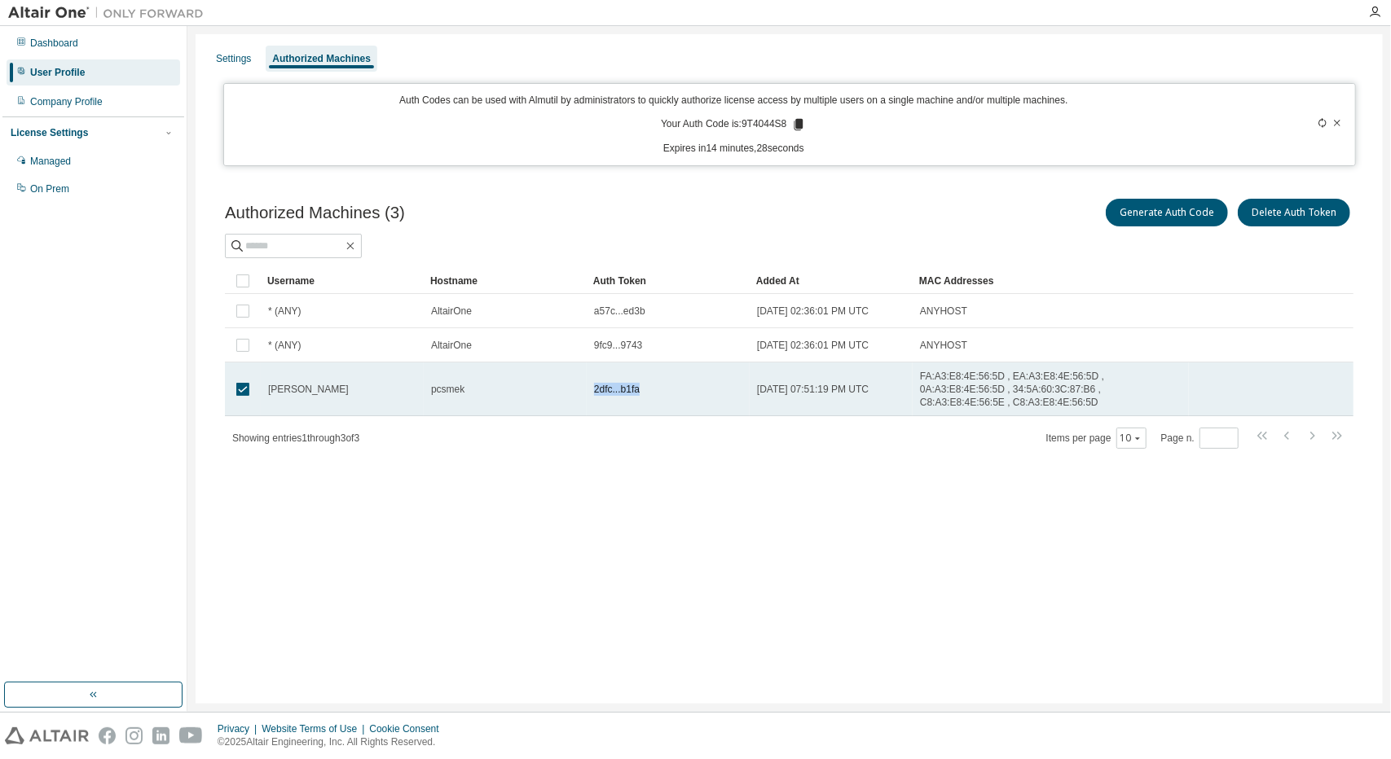
drag, startPoint x: 594, startPoint y: 381, endPoint x: 642, endPoint y: 383, distance: 48.1
click at [642, 383] on div "2dfc...b1fa" at bounding box center [668, 389] width 148 height 13
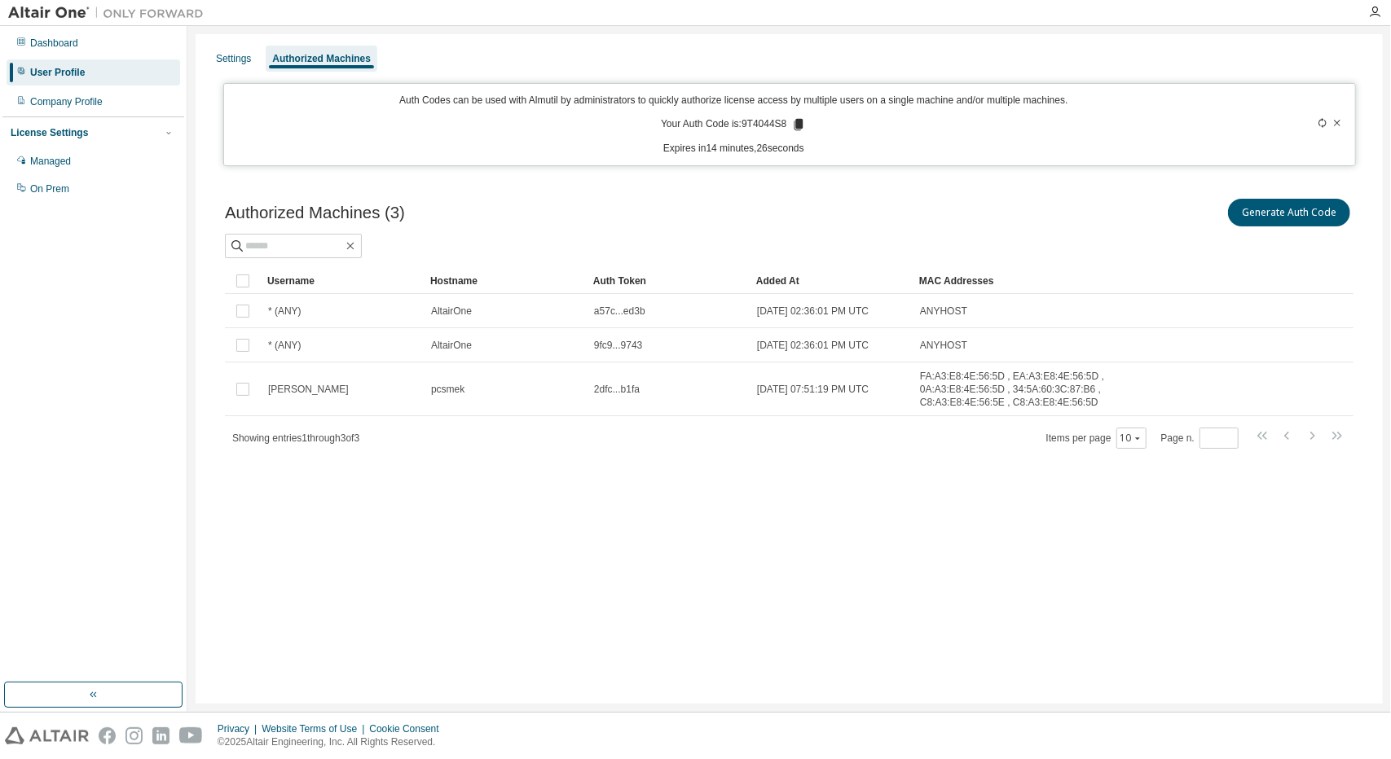
copy span "2dfc...b1fa"
drag, startPoint x: 637, startPoint y: 381, endPoint x: 595, endPoint y: 385, distance: 42.7
click at [632, 429] on div "Showing entries 1 through 3 of 3 Items per page 10 Page n. *" at bounding box center [789, 438] width 1129 height 24
click at [1338, 126] on icon at bounding box center [1337, 123] width 10 height 10
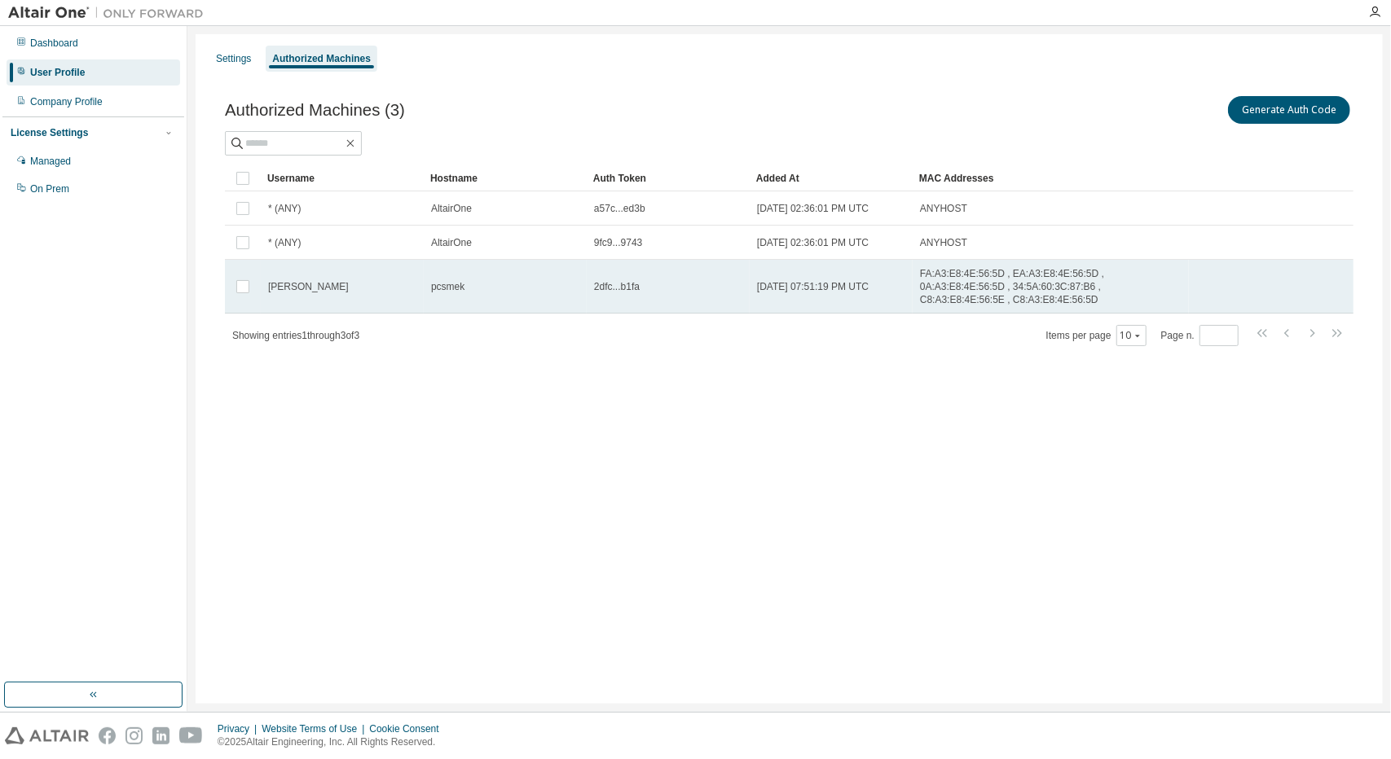
click at [589, 275] on td "2dfc...b1fa" at bounding box center [668, 287] width 163 height 54
click at [636, 280] on span "2dfc...b1fa" at bounding box center [617, 286] width 46 height 13
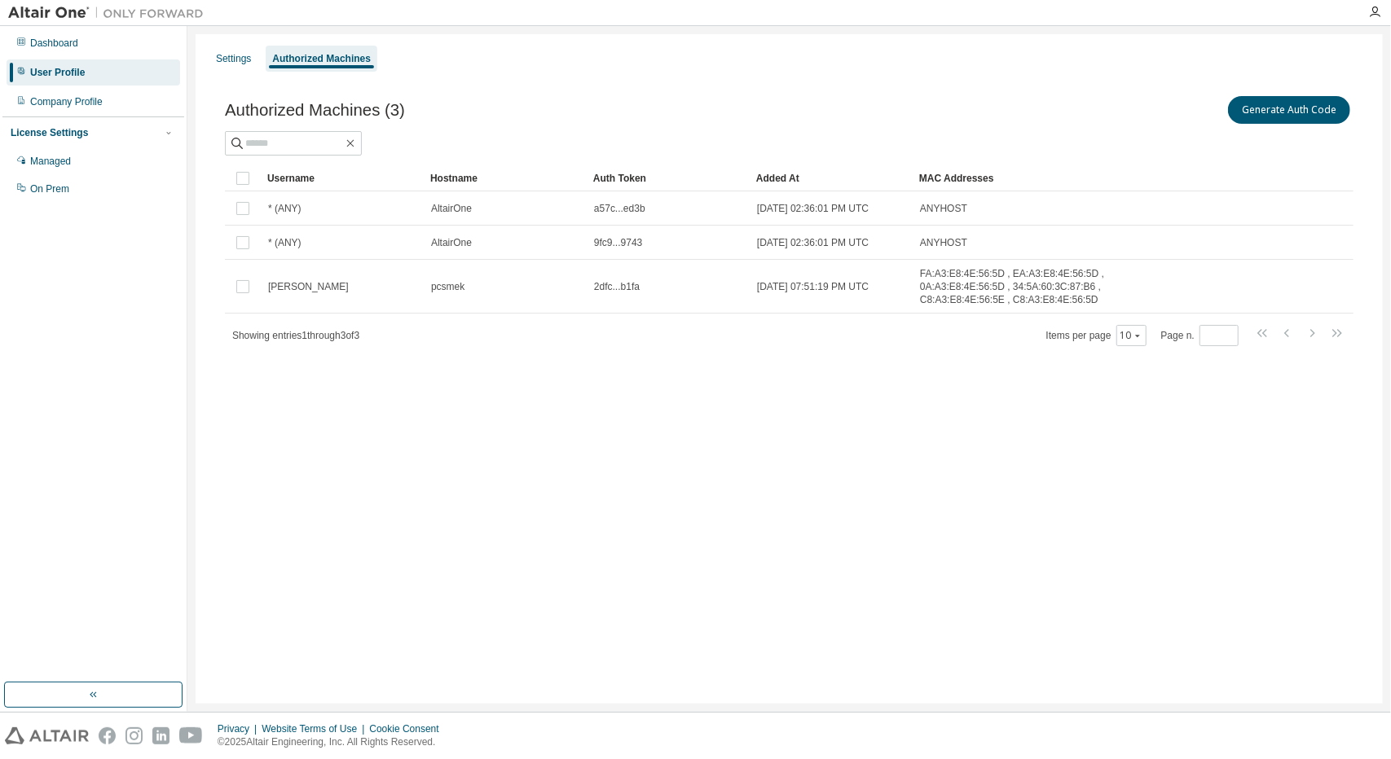
click at [653, 355] on div "Authorized Machines (3) Generate Auth Code Clear Load Save Save As Field Operat…" at bounding box center [789, 231] width 1168 height 316
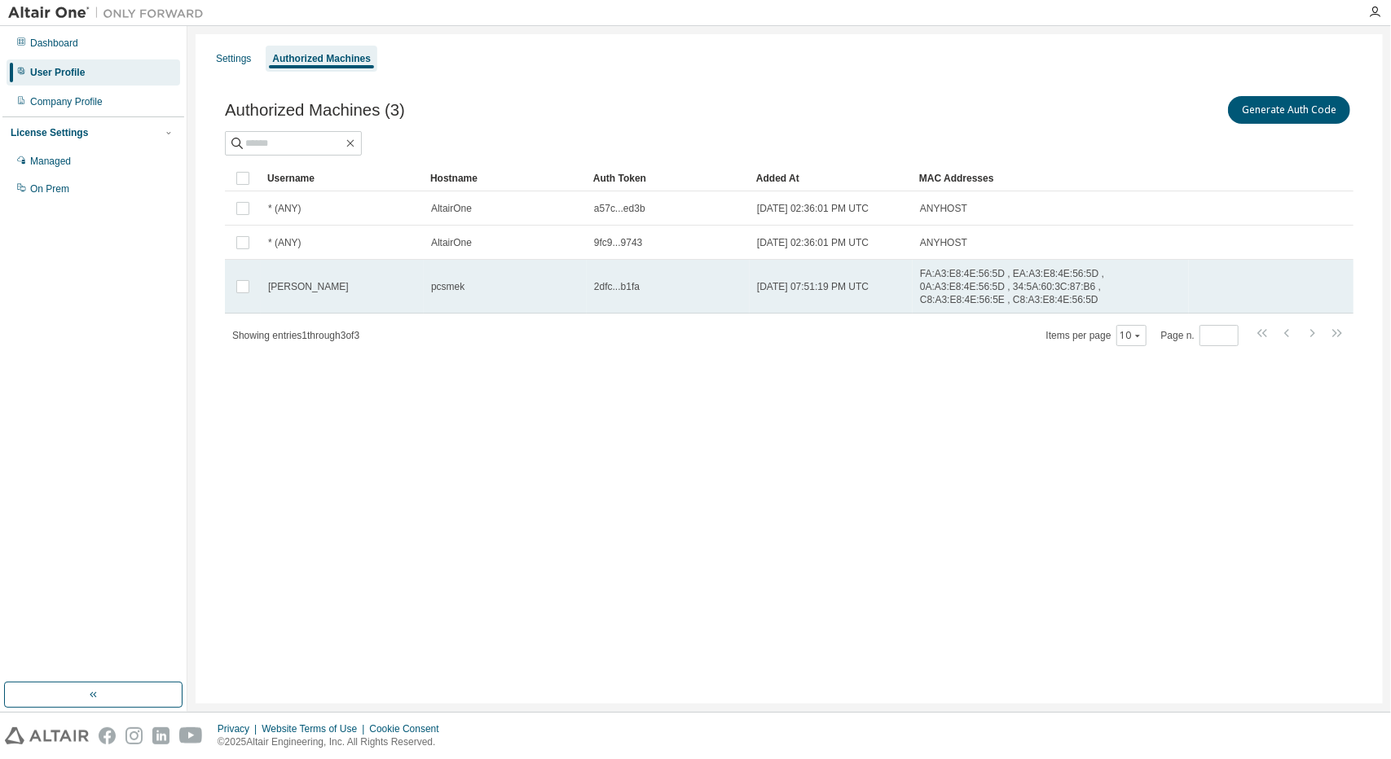
click at [634, 280] on span "2dfc...b1fa" at bounding box center [617, 286] width 46 height 13
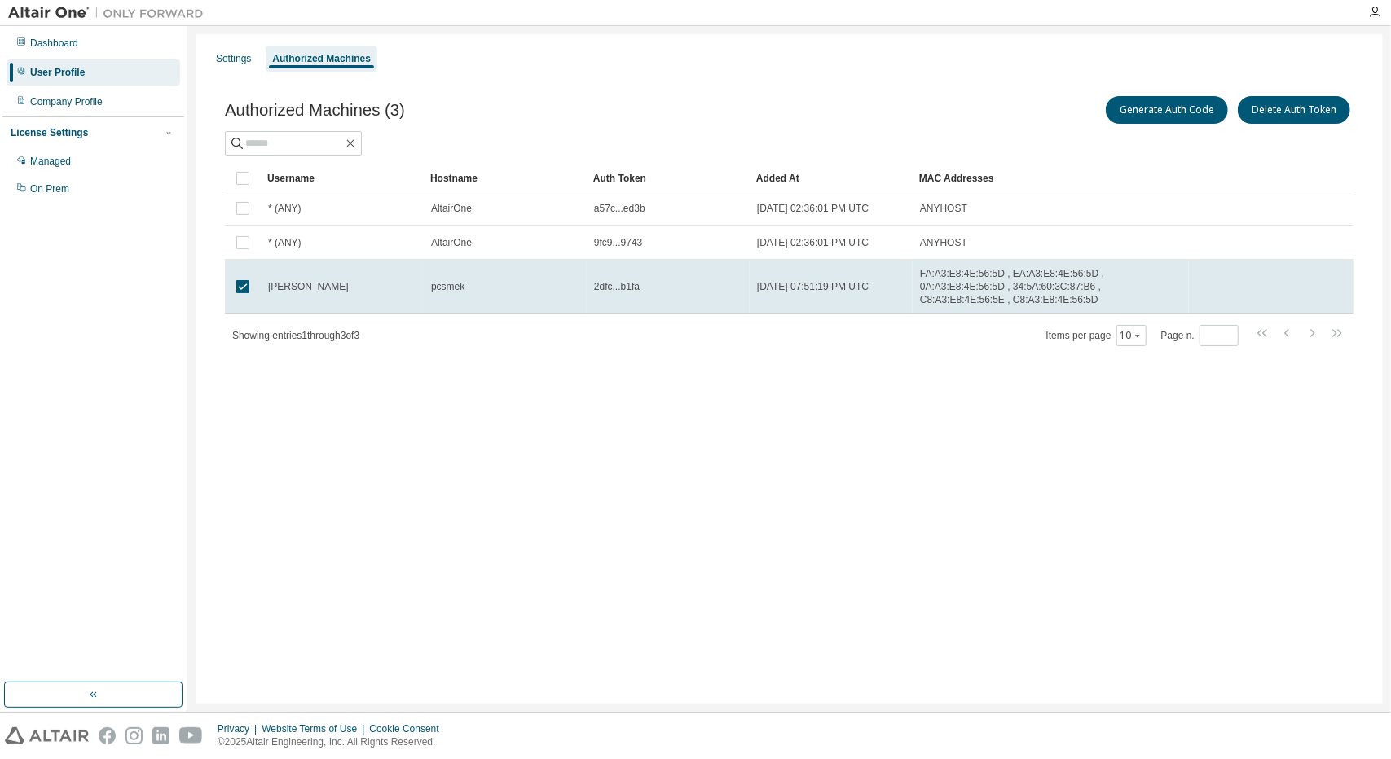
click at [634, 280] on span "2dfc...b1fa" at bounding box center [617, 286] width 46 height 13
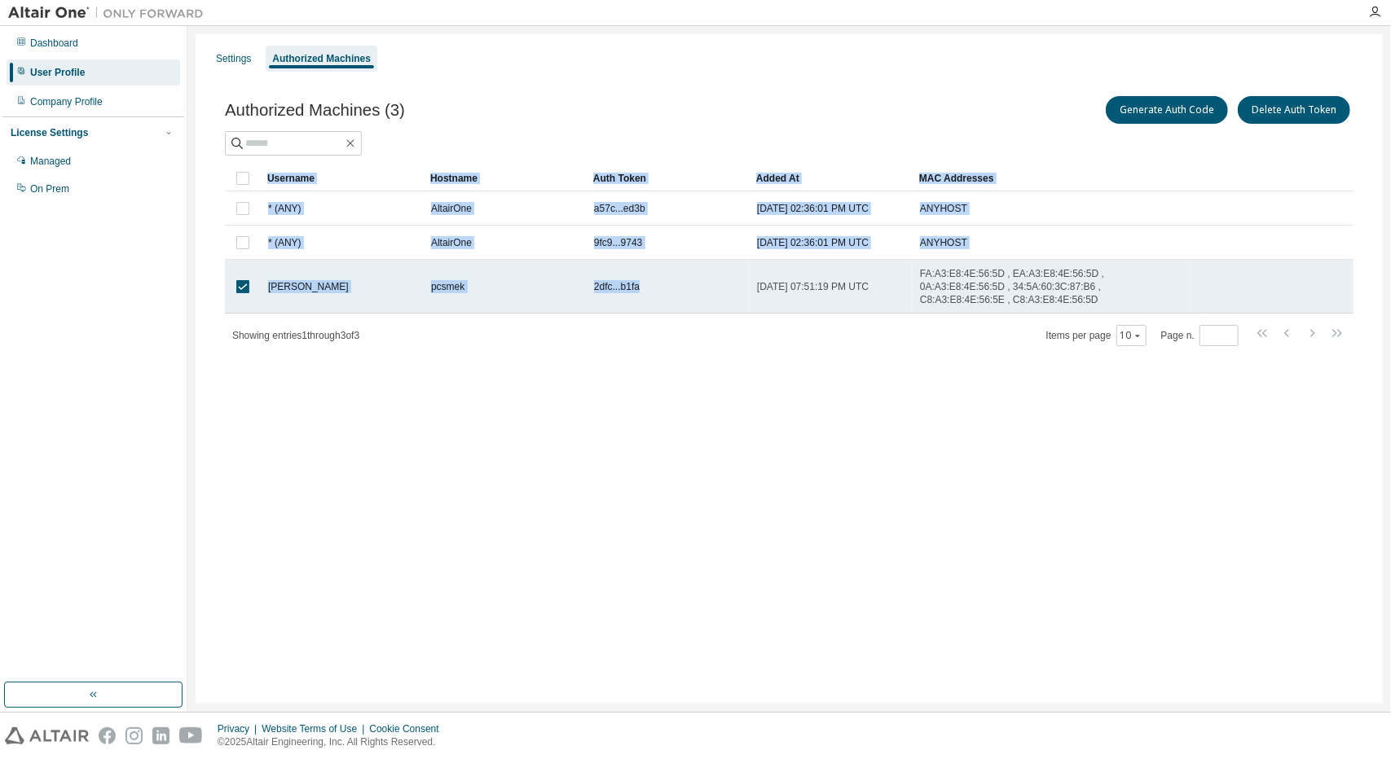
drag, startPoint x: 594, startPoint y: 277, endPoint x: 645, endPoint y: 283, distance: 50.8
click at [645, 283] on div "2dfc...b1fa" at bounding box center [668, 286] width 148 height 13
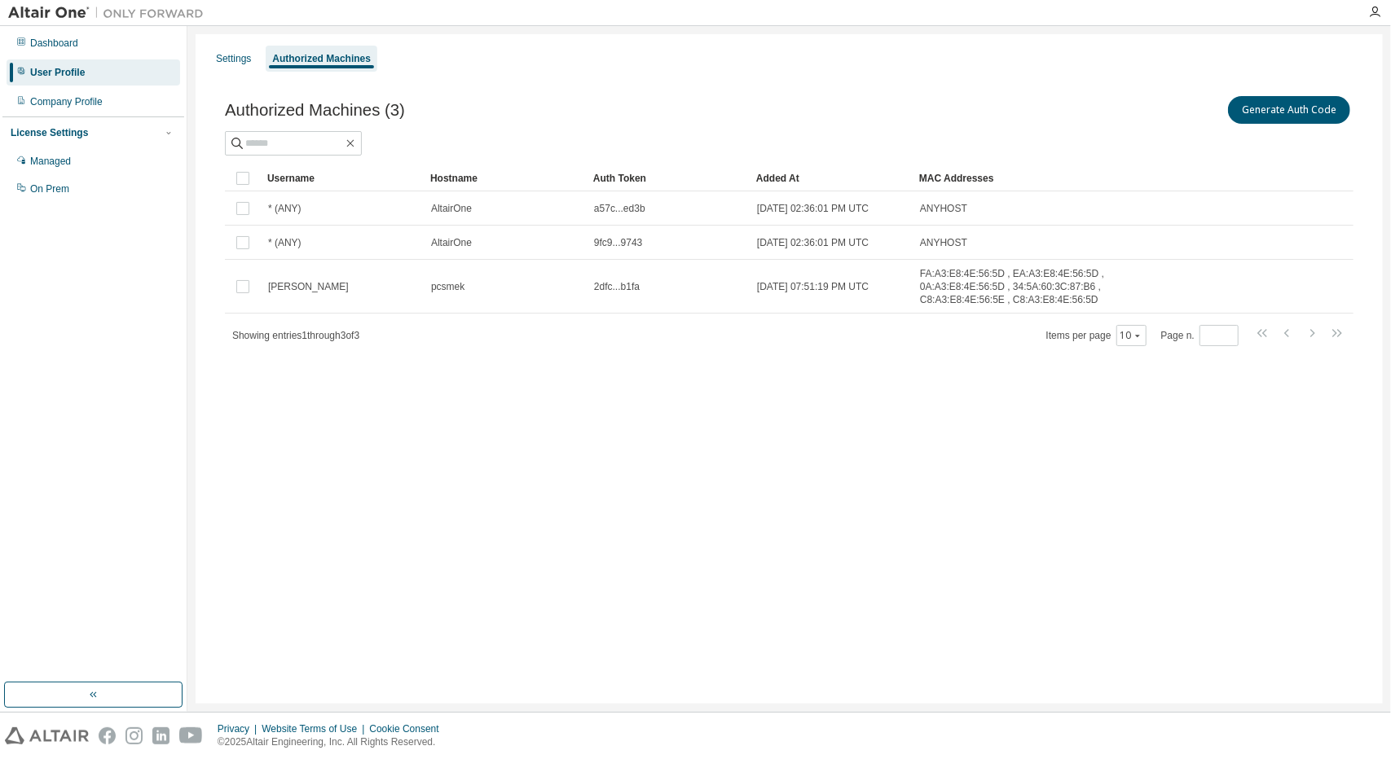
drag, startPoint x: 637, startPoint y: 278, endPoint x: 589, endPoint y: 280, distance: 48.1
drag, startPoint x: 605, startPoint y: 280, endPoint x: 569, endPoint y: 386, distance: 111.8
click at [569, 386] on div "Settings Authorized Machines Authorized Machines (3) Generate Auth Code Clear L…" at bounding box center [789, 369] width 1187 height 670
click at [453, 281] on span "pcsmek" at bounding box center [447, 286] width 33 height 13
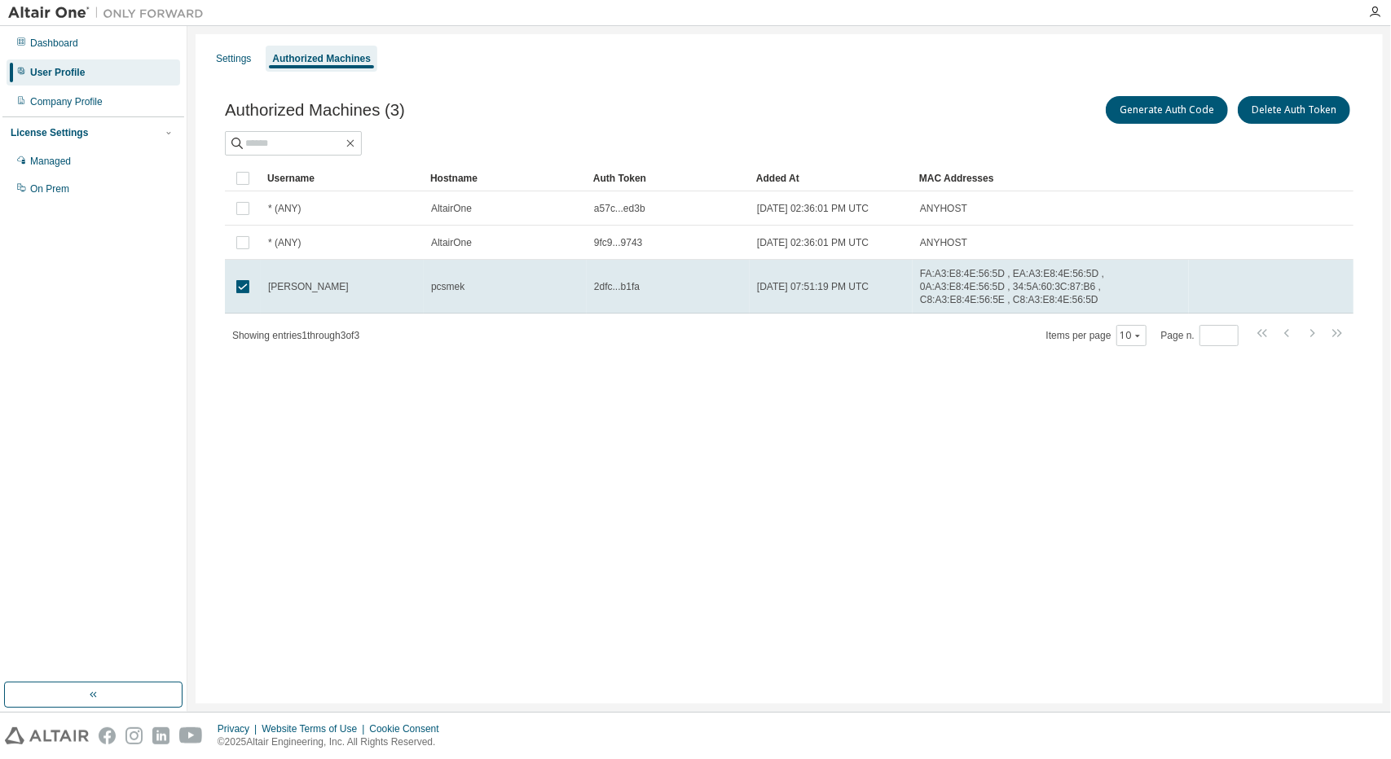
click at [705, 433] on div "Settings Authorized Machines Authorized Machines (3) Generate Auth Code Delete …" at bounding box center [789, 369] width 1187 height 670
click at [90, 159] on div "Managed" at bounding box center [94, 161] width 174 height 26
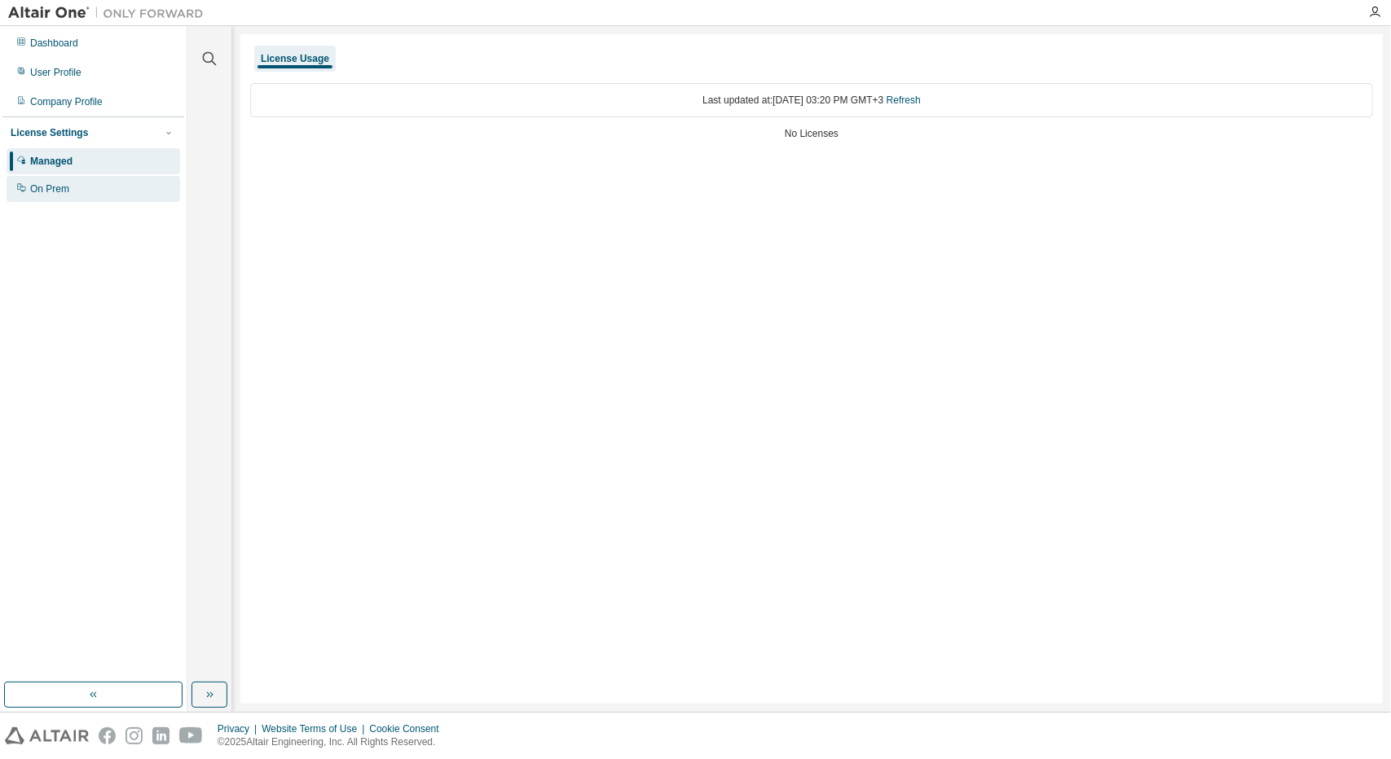
click at [93, 185] on div "On Prem" at bounding box center [94, 189] width 174 height 26
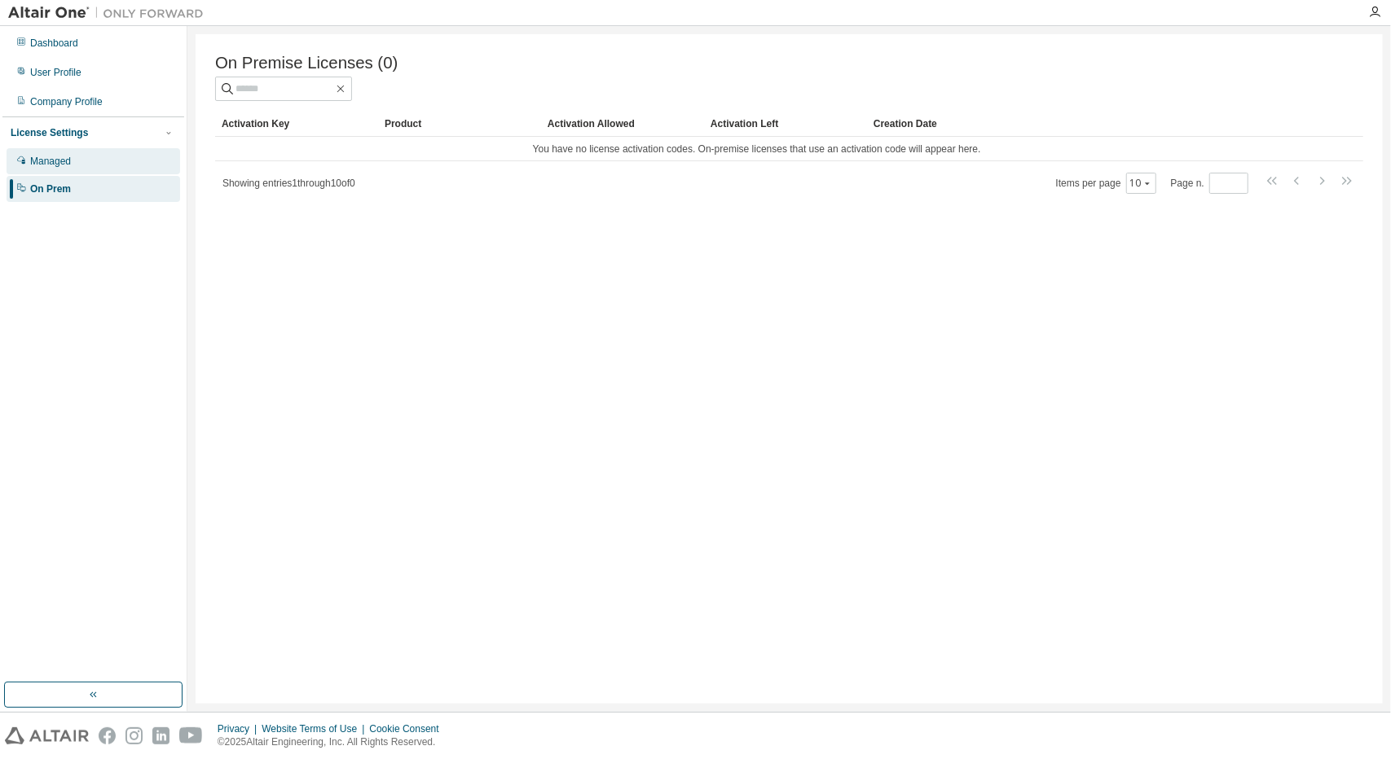
click at [98, 158] on div "Managed" at bounding box center [94, 161] width 174 height 26
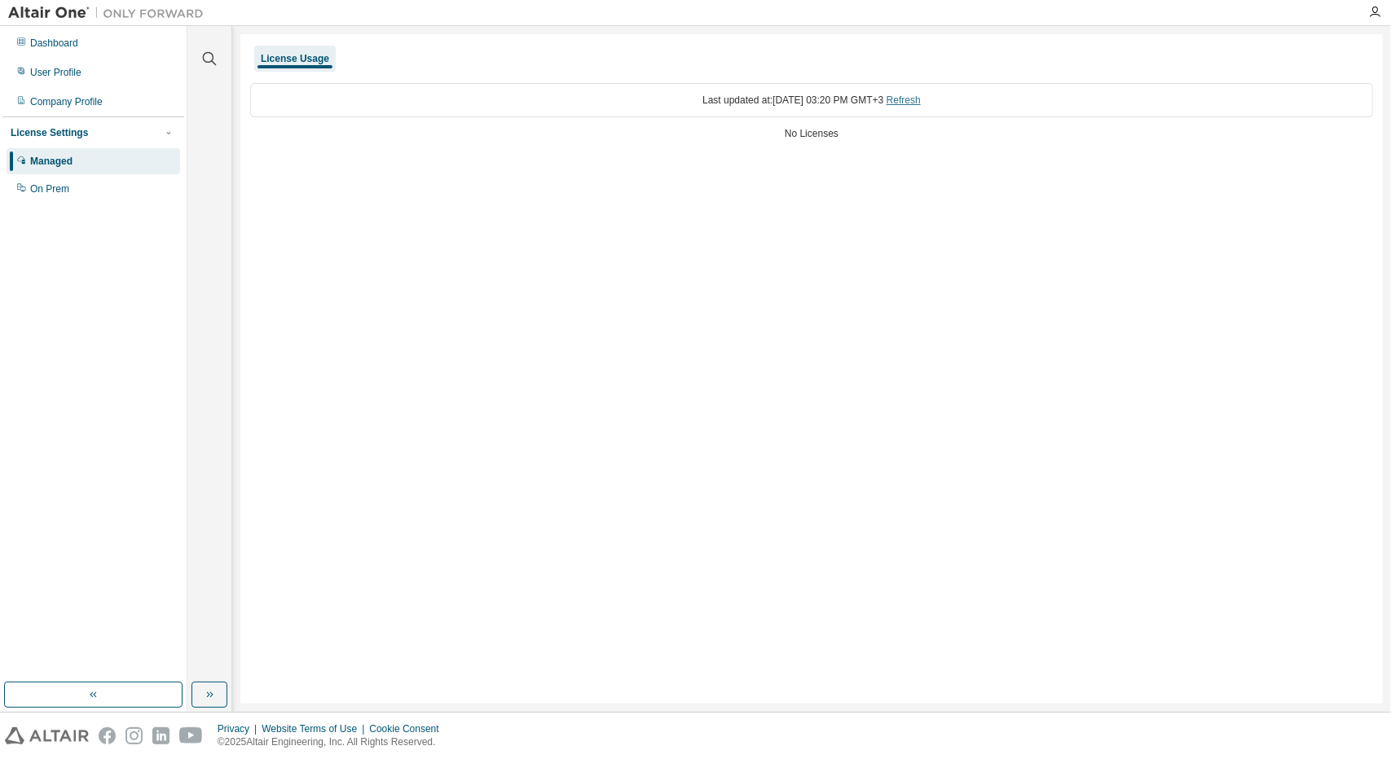
click at [914, 98] on link "Refresh" at bounding box center [904, 100] width 34 height 11
click at [93, 92] on div "Company Profile" at bounding box center [94, 102] width 174 height 26
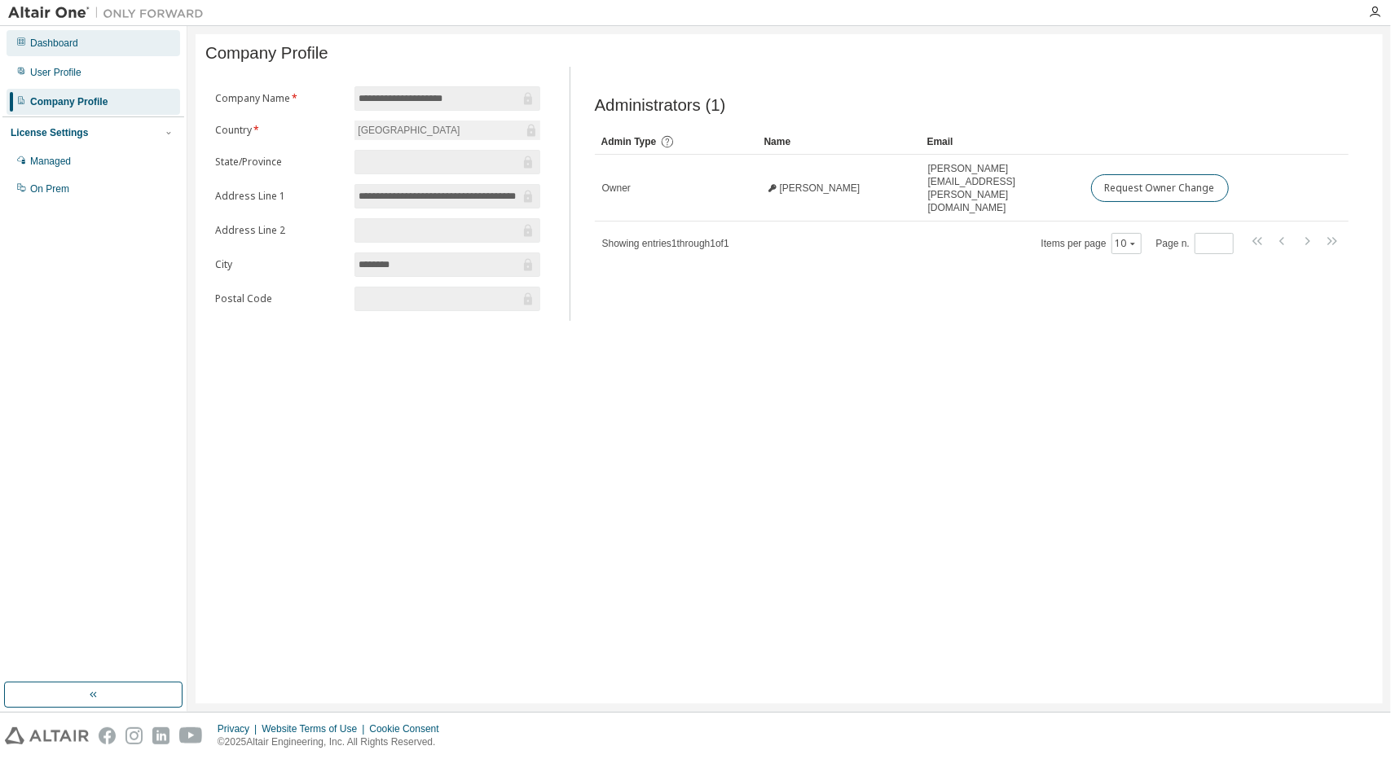
click at [106, 45] on div "Dashboard" at bounding box center [94, 43] width 174 height 26
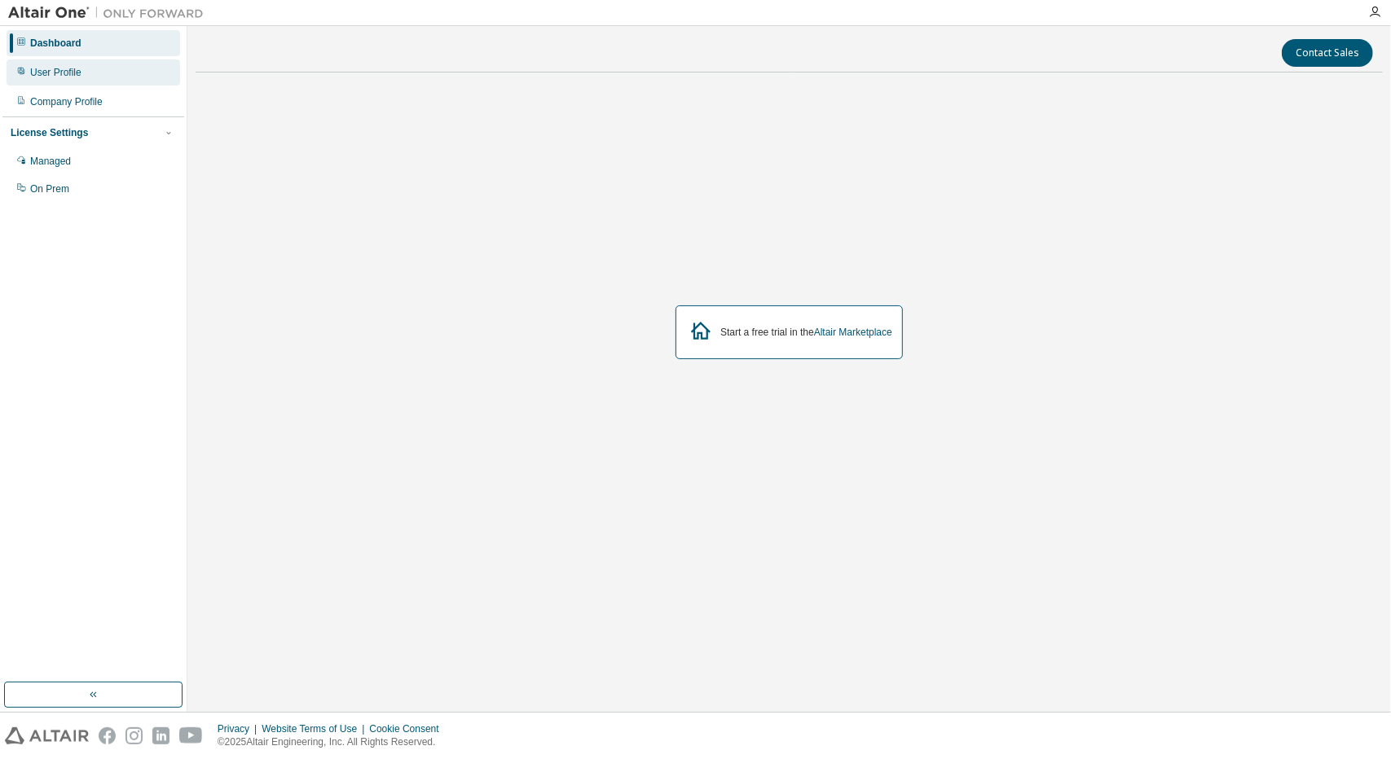
click at [99, 64] on div "User Profile" at bounding box center [94, 72] width 174 height 26
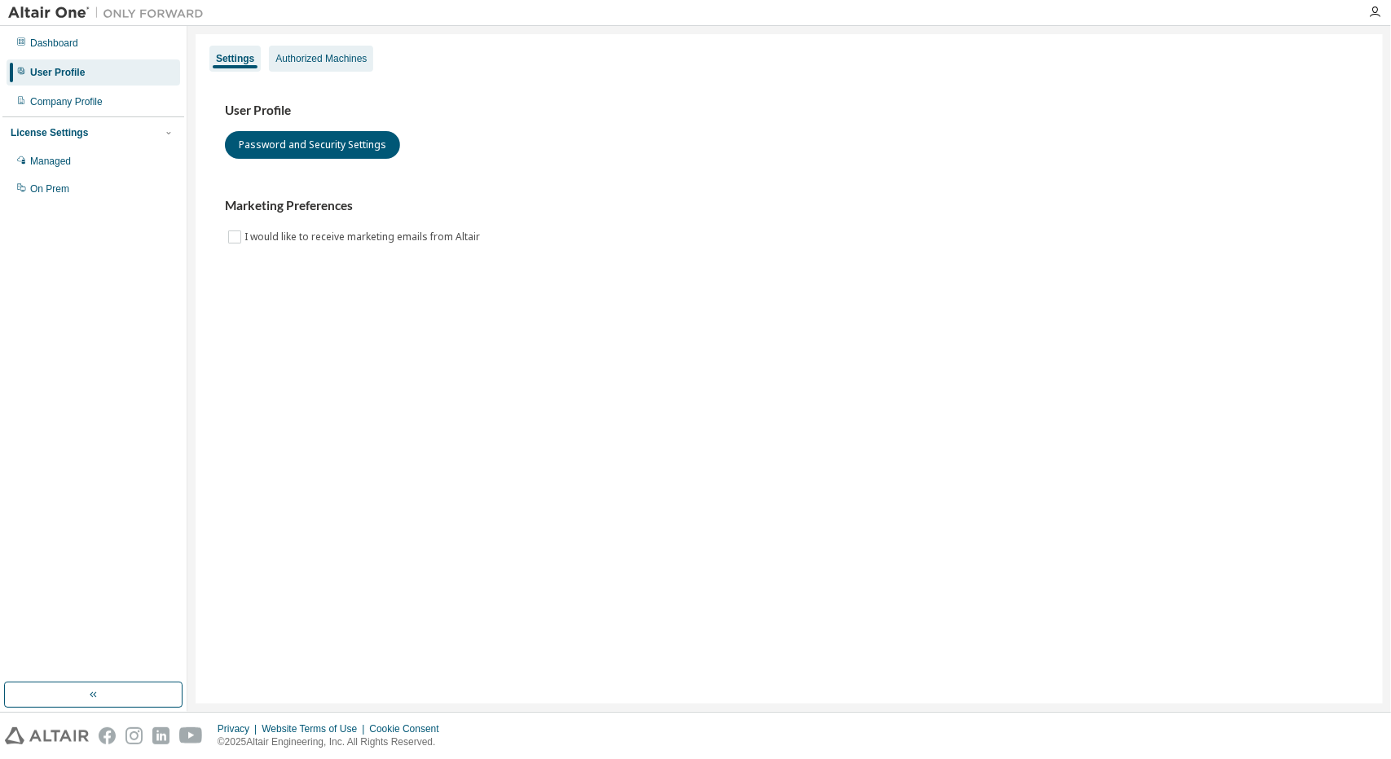
click at [319, 67] on div "Authorized Machines" at bounding box center [321, 59] width 104 height 26
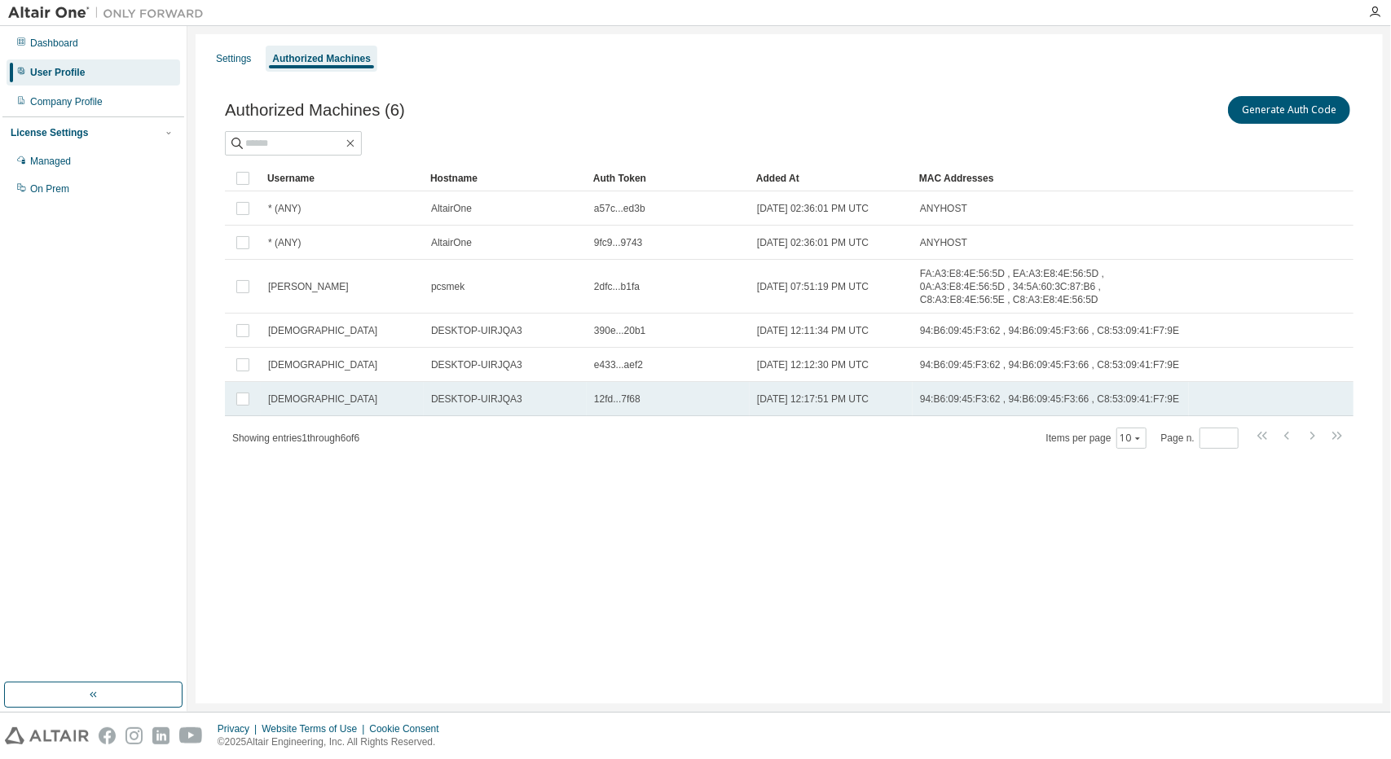
click at [567, 393] on div "DESKTOP-UIRJQA3" at bounding box center [505, 399] width 148 height 13
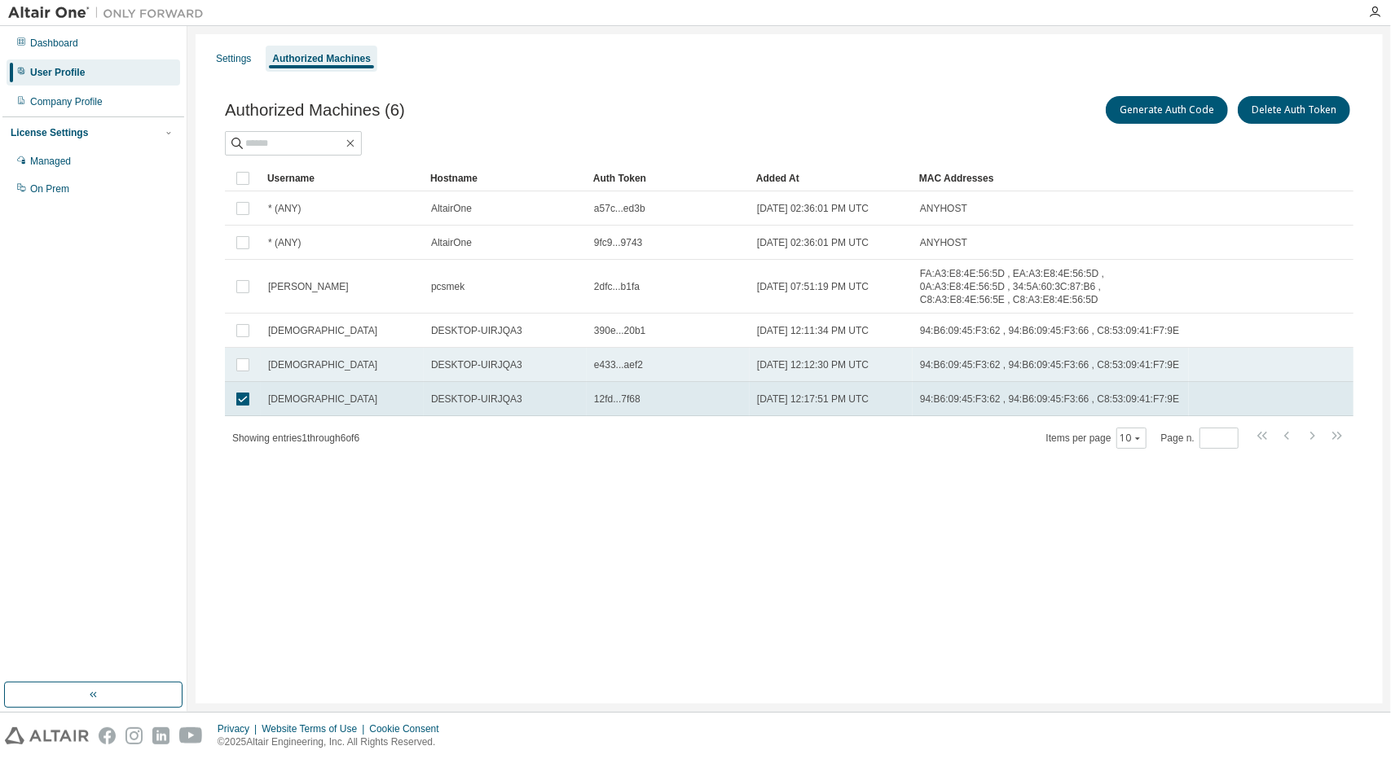
click at [583, 348] on td "DESKTOP-UIRJQA3" at bounding box center [505, 365] width 163 height 34
click at [1296, 116] on button "Delete Auth Token" at bounding box center [1294, 110] width 112 height 28
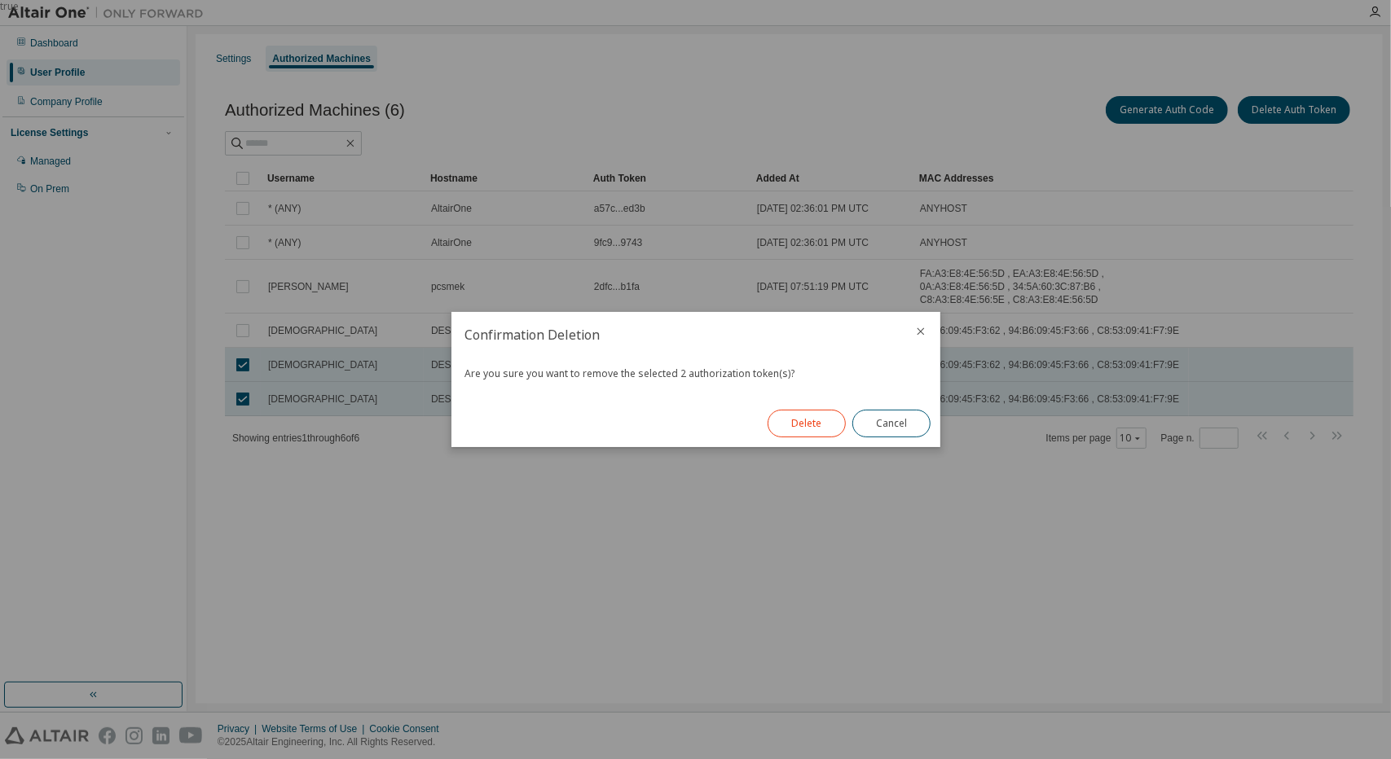
click at [790, 418] on button "Delete" at bounding box center [807, 424] width 78 height 28
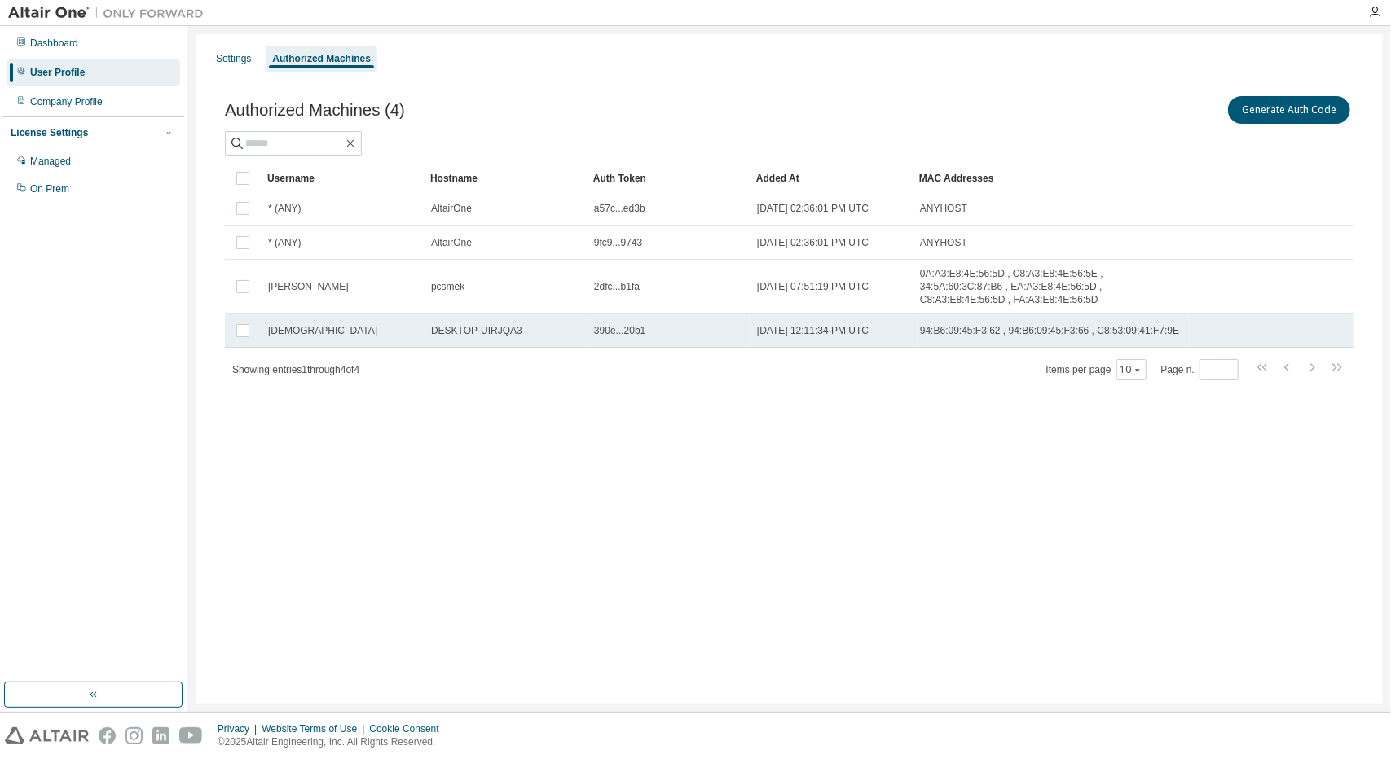
click at [584, 314] on td "DESKTOP-UIRJQA3" at bounding box center [505, 331] width 163 height 34
click at [607, 324] on td "390e...20b1" at bounding box center [668, 331] width 163 height 34
drag, startPoint x: 596, startPoint y: 318, endPoint x: 646, endPoint y: 326, distance: 51.2
click at [646, 326] on td "390e...20b1" at bounding box center [668, 331] width 163 height 34
click at [644, 324] on div "390e...20b1" at bounding box center [668, 330] width 148 height 13
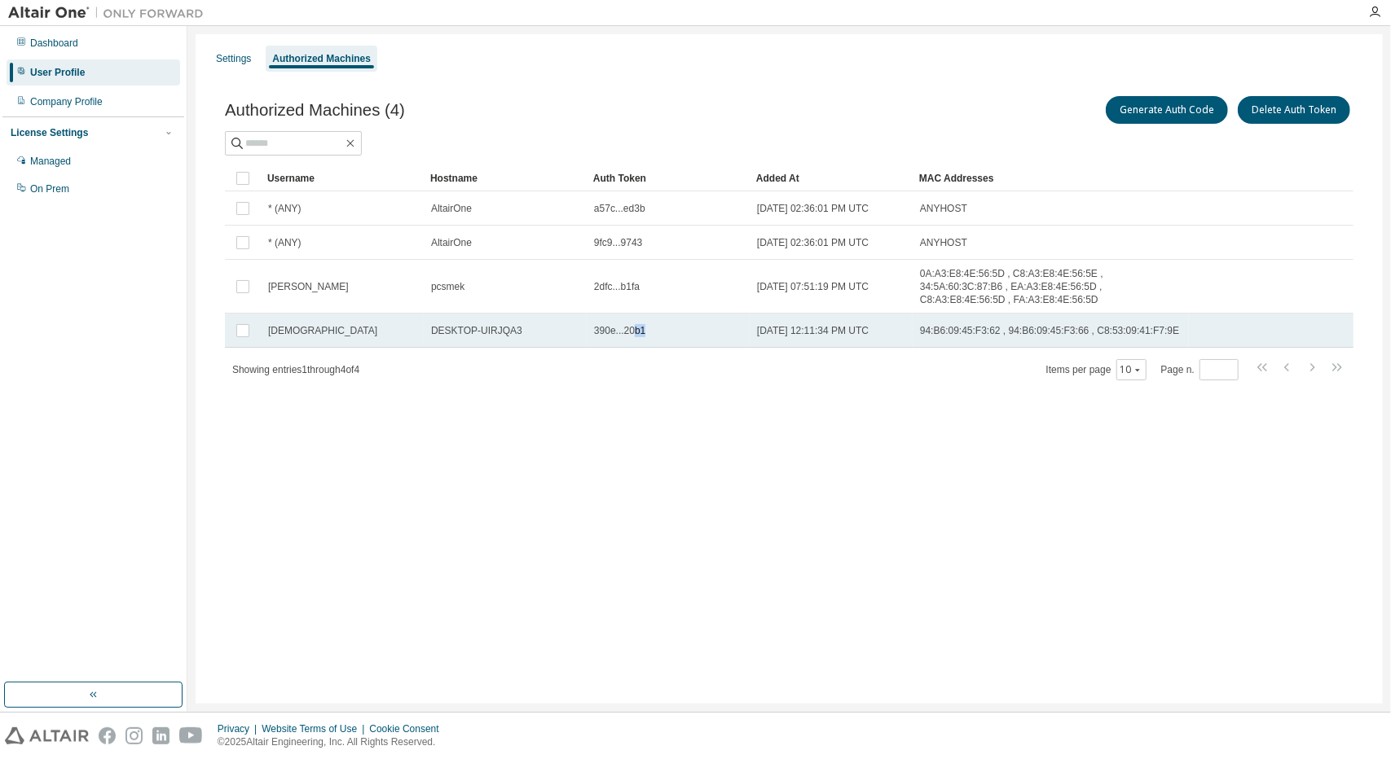
drag, startPoint x: 644, startPoint y: 317, endPoint x: 631, endPoint y: 322, distance: 13.9
click at [631, 324] on div "390e...20b1" at bounding box center [668, 330] width 148 height 13
click at [642, 324] on span "390e...20b1" at bounding box center [619, 330] width 51 height 13
drag, startPoint x: 642, startPoint y: 315, endPoint x: 584, endPoint y: 322, distance: 58.2
click at [584, 322] on tr "cristi DESKTOP-UIRJQA3 390e...20b1 2025-09-01 12:11:34 PM UTC 94:B6:09:45:F3:62…" at bounding box center [789, 331] width 1129 height 34
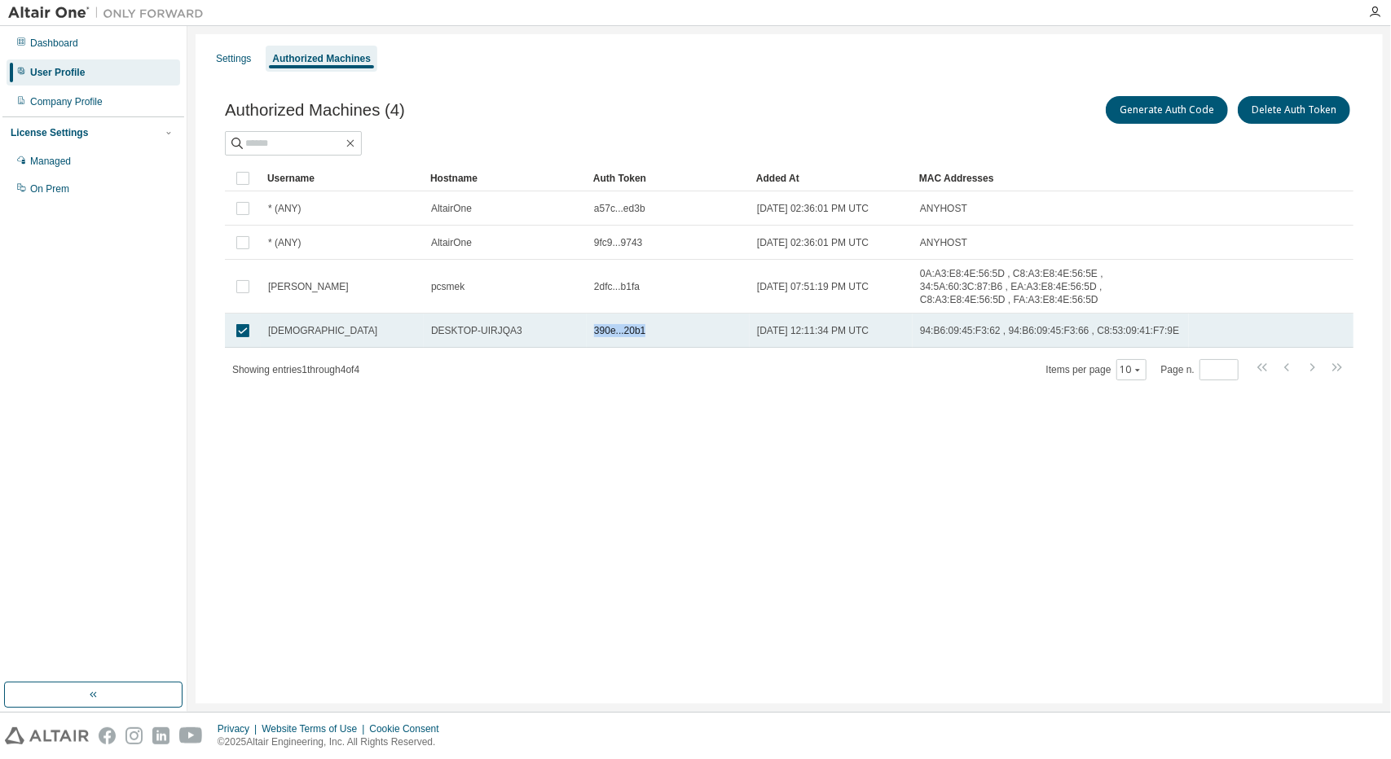
copy span "390e...20b1"
drag, startPoint x: 593, startPoint y: 317, endPoint x: 642, endPoint y: 320, distance: 49.0
click at [642, 320] on td "390e...20b1" at bounding box center [668, 331] width 163 height 34
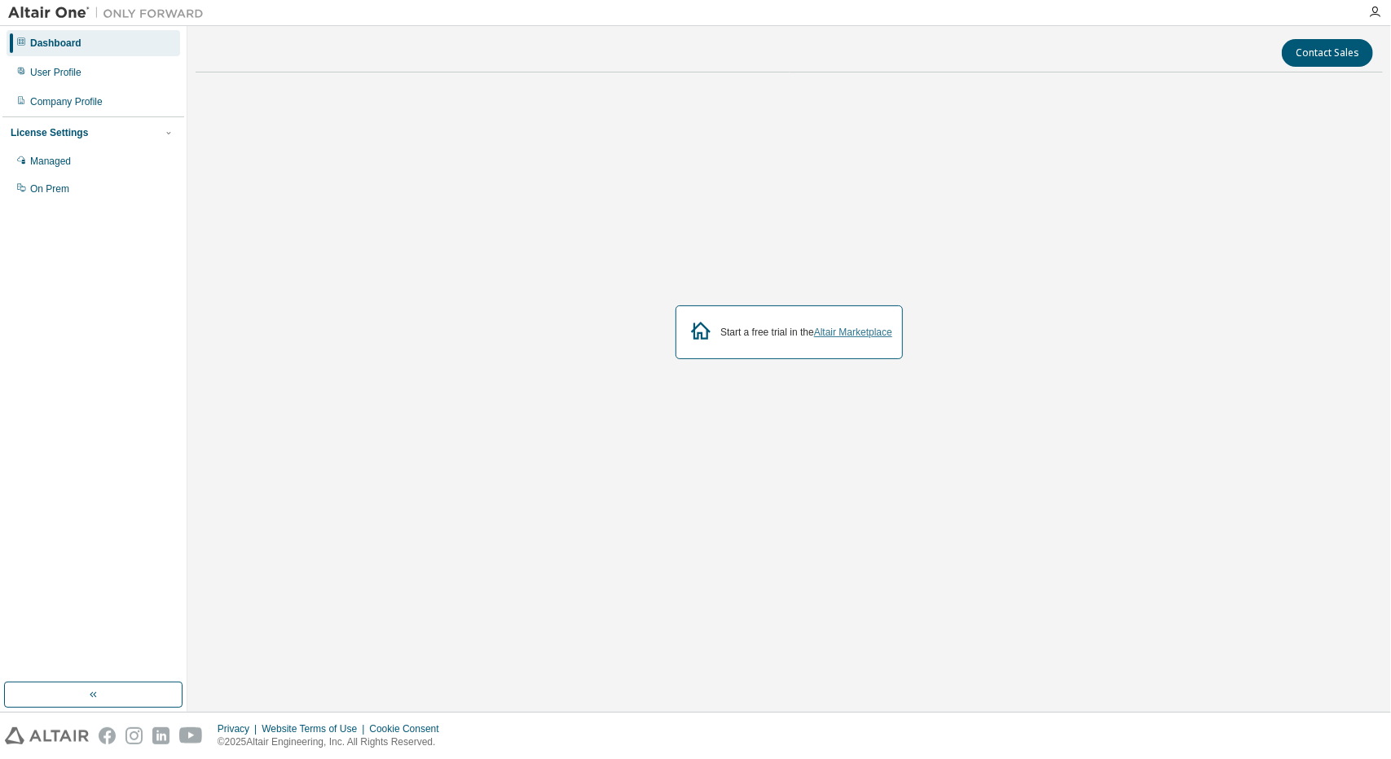
click at [861, 330] on link "Altair Marketplace" at bounding box center [853, 332] width 78 height 11
click at [758, 339] on div "Start a free trial in the Altair Marketplace" at bounding box center [789, 333] width 227 height 54
click at [134, 76] on div "User Profile" at bounding box center [94, 72] width 174 height 26
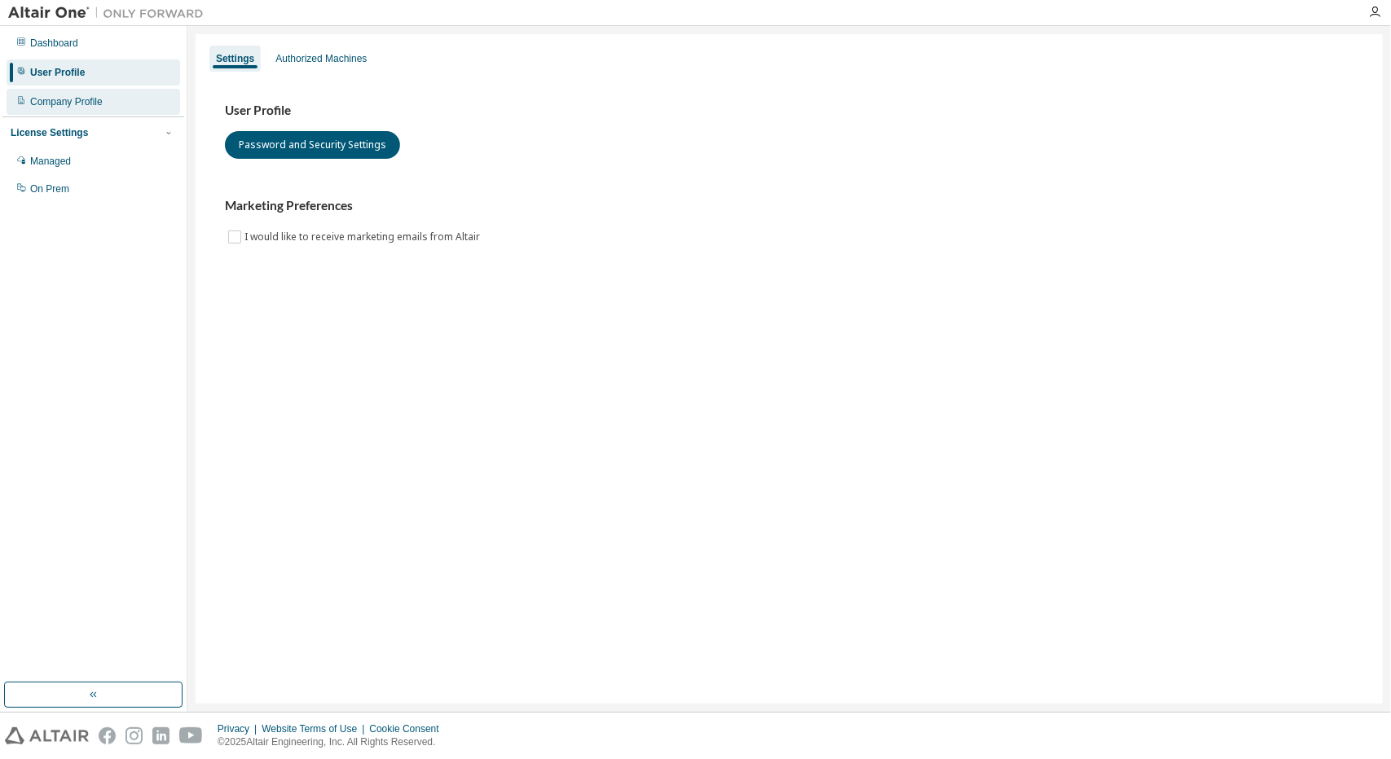
click at [126, 99] on div "Company Profile" at bounding box center [94, 102] width 174 height 26
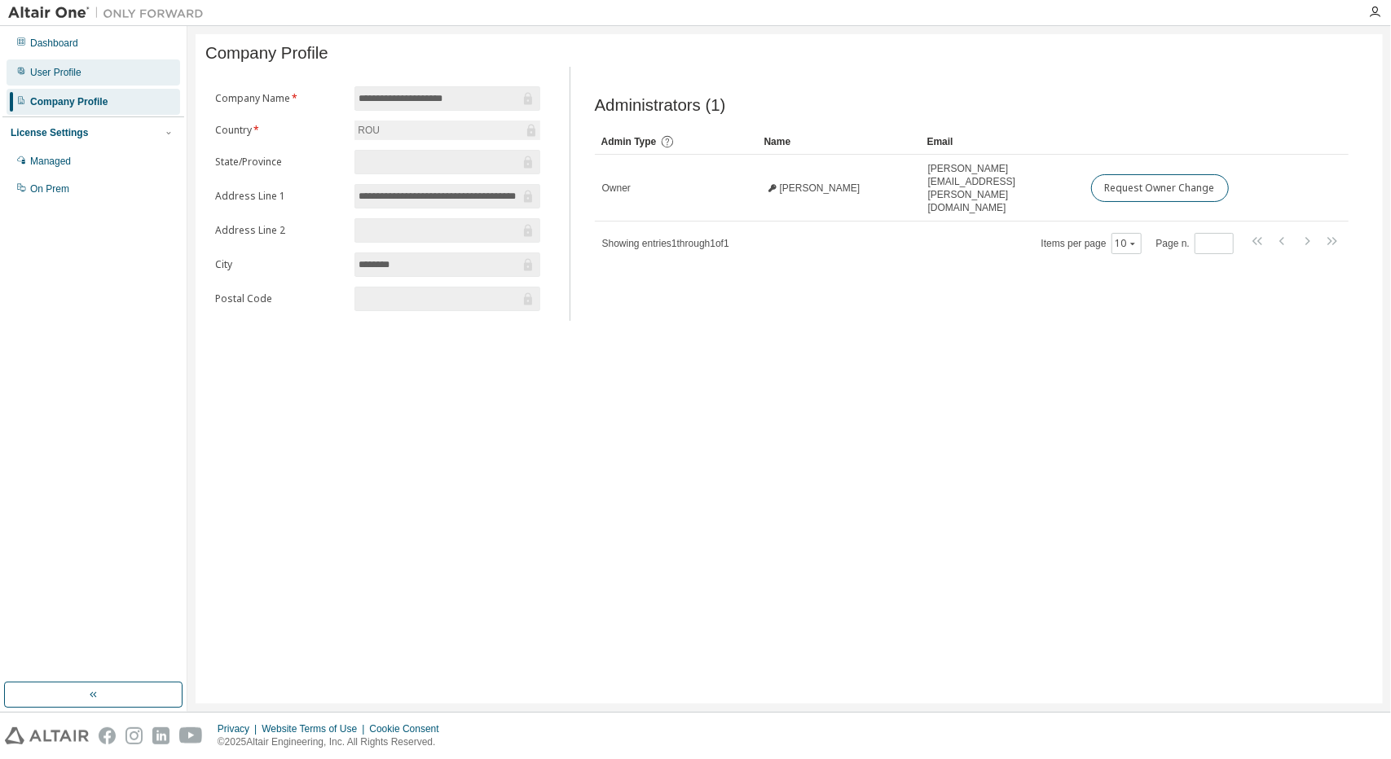
click at [127, 81] on div "User Profile" at bounding box center [94, 72] width 174 height 26
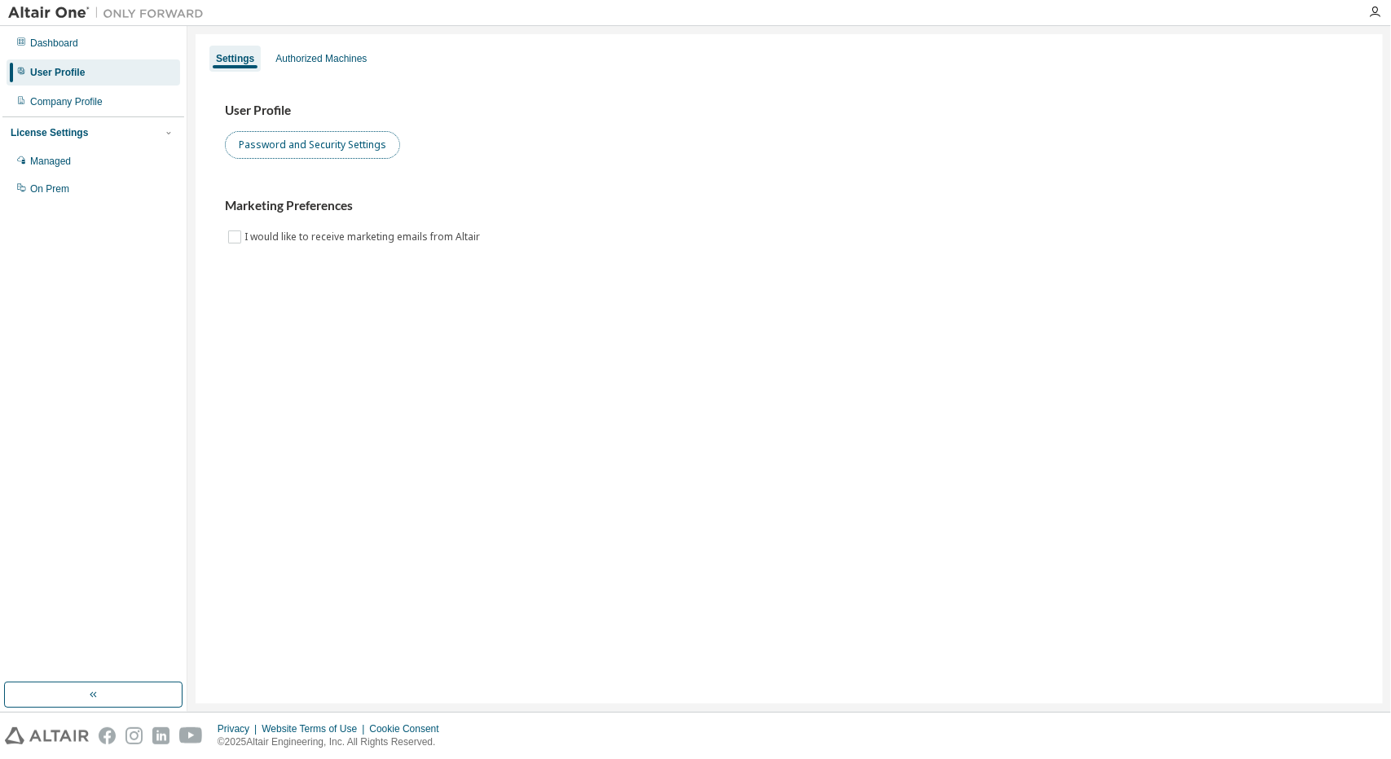
click at [339, 146] on button "Password and Security Settings" at bounding box center [312, 145] width 175 height 28
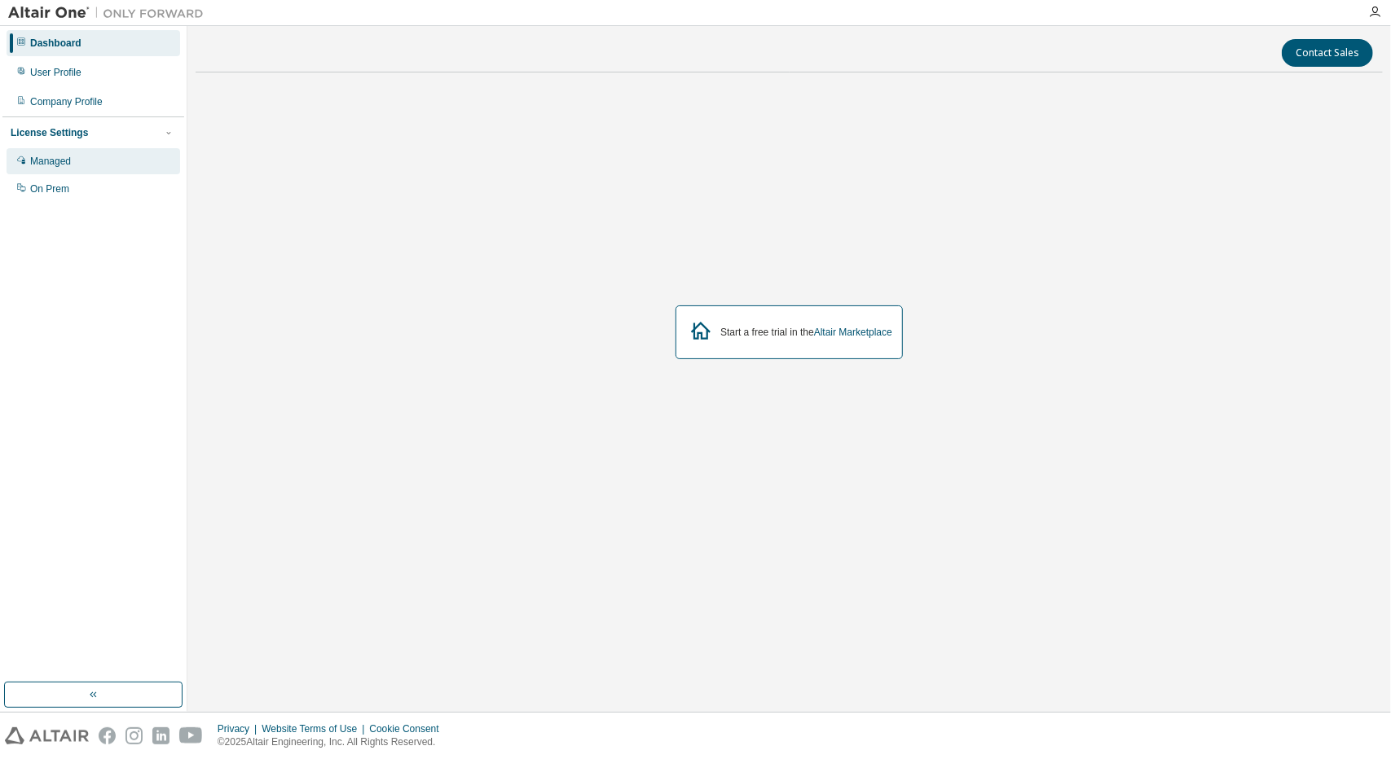
click at [67, 161] on div "Managed" at bounding box center [50, 161] width 41 height 13
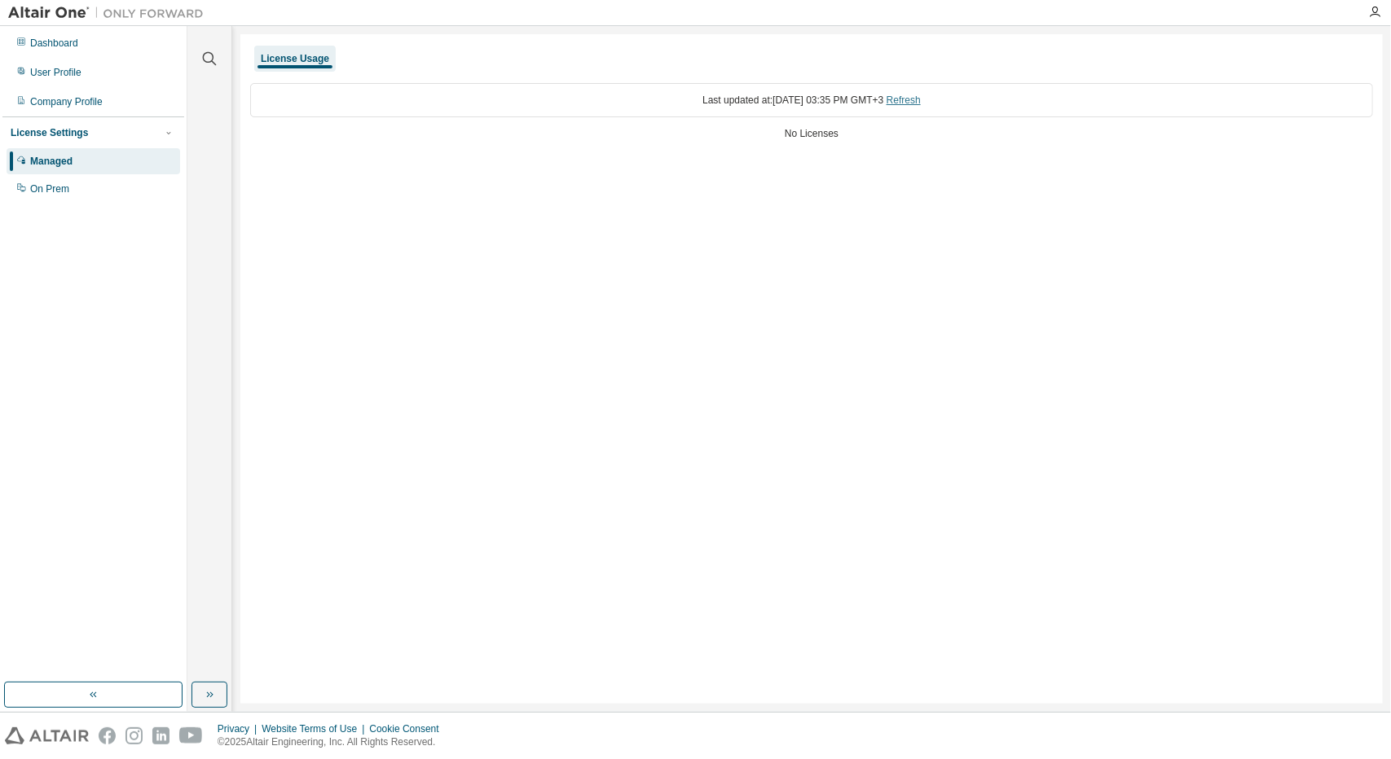
click at [910, 95] on link "Refresh" at bounding box center [904, 100] width 34 height 11
click at [824, 134] on div "No Licenses" at bounding box center [811, 133] width 1123 height 13
click at [307, 53] on div "License Usage" at bounding box center [295, 58] width 68 height 13
click at [123, 194] on div "On Prem" at bounding box center [94, 189] width 174 height 26
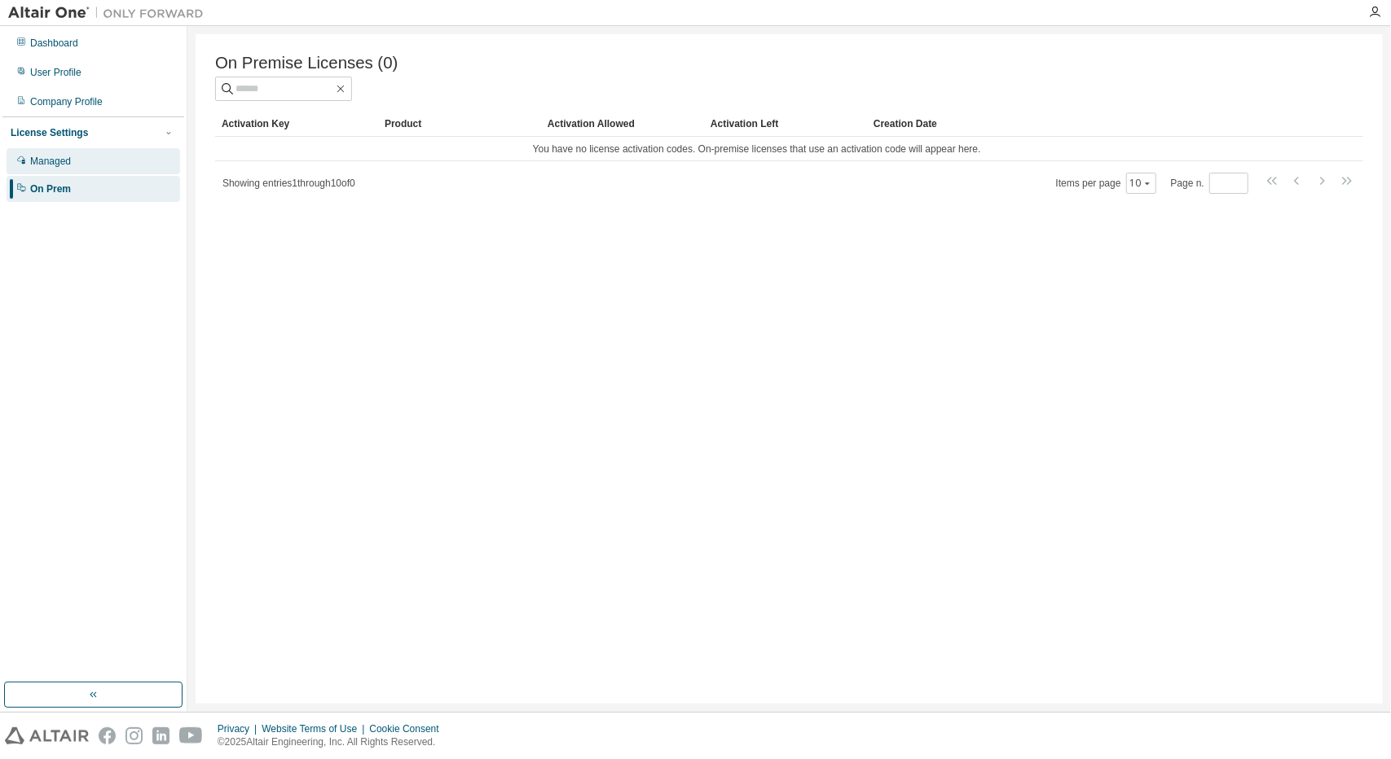
click at [111, 162] on div "Managed" at bounding box center [94, 161] width 174 height 26
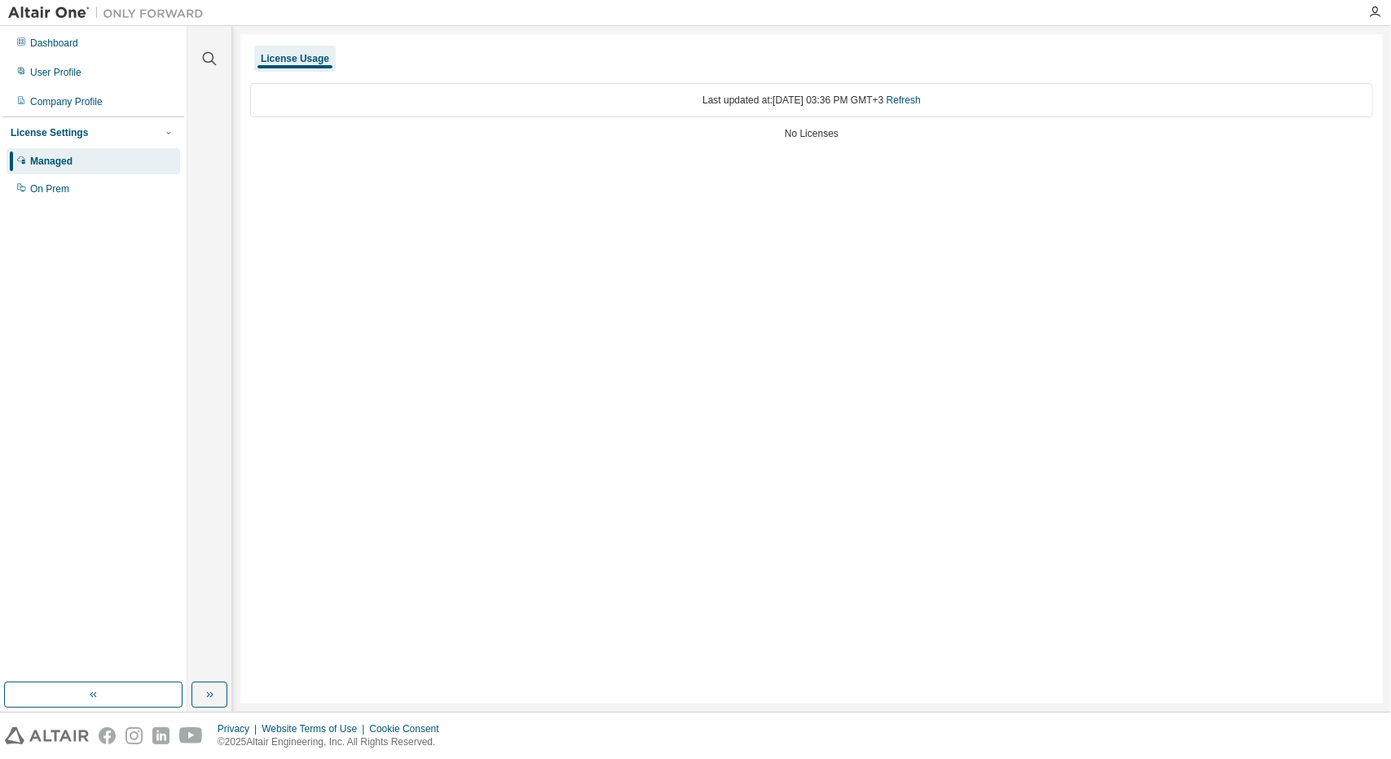
click at [769, 90] on div "Last updated at: [DATE] 03:36 PM GMT+3 Refresh" at bounding box center [811, 100] width 1123 height 34
click at [921, 96] on link "Refresh" at bounding box center [904, 100] width 34 height 11
click at [51, 128] on div "License Settings" at bounding box center [49, 132] width 77 height 13
click at [54, 94] on div "Company Profile" at bounding box center [94, 102] width 174 height 26
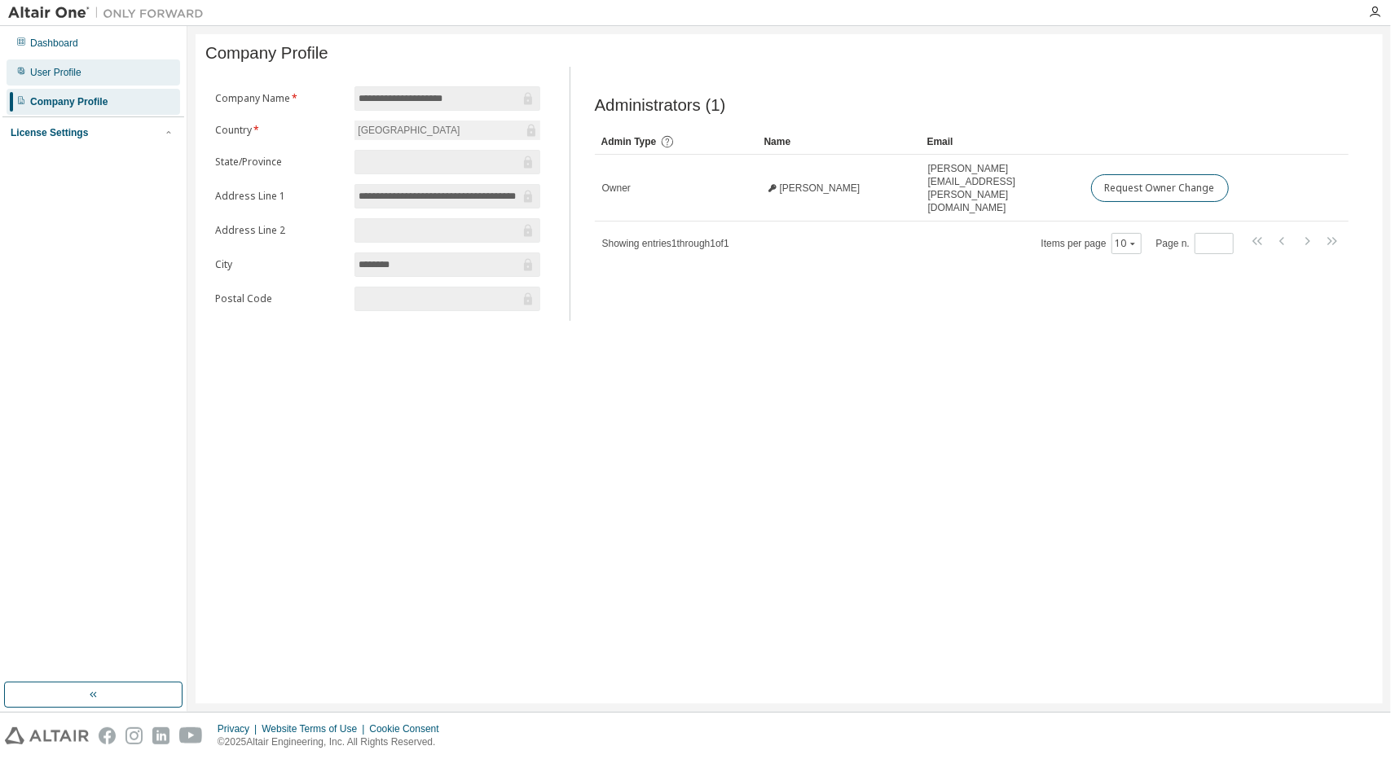
click at [67, 65] on div "User Profile" at bounding box center [94, 72] width 174 height 26
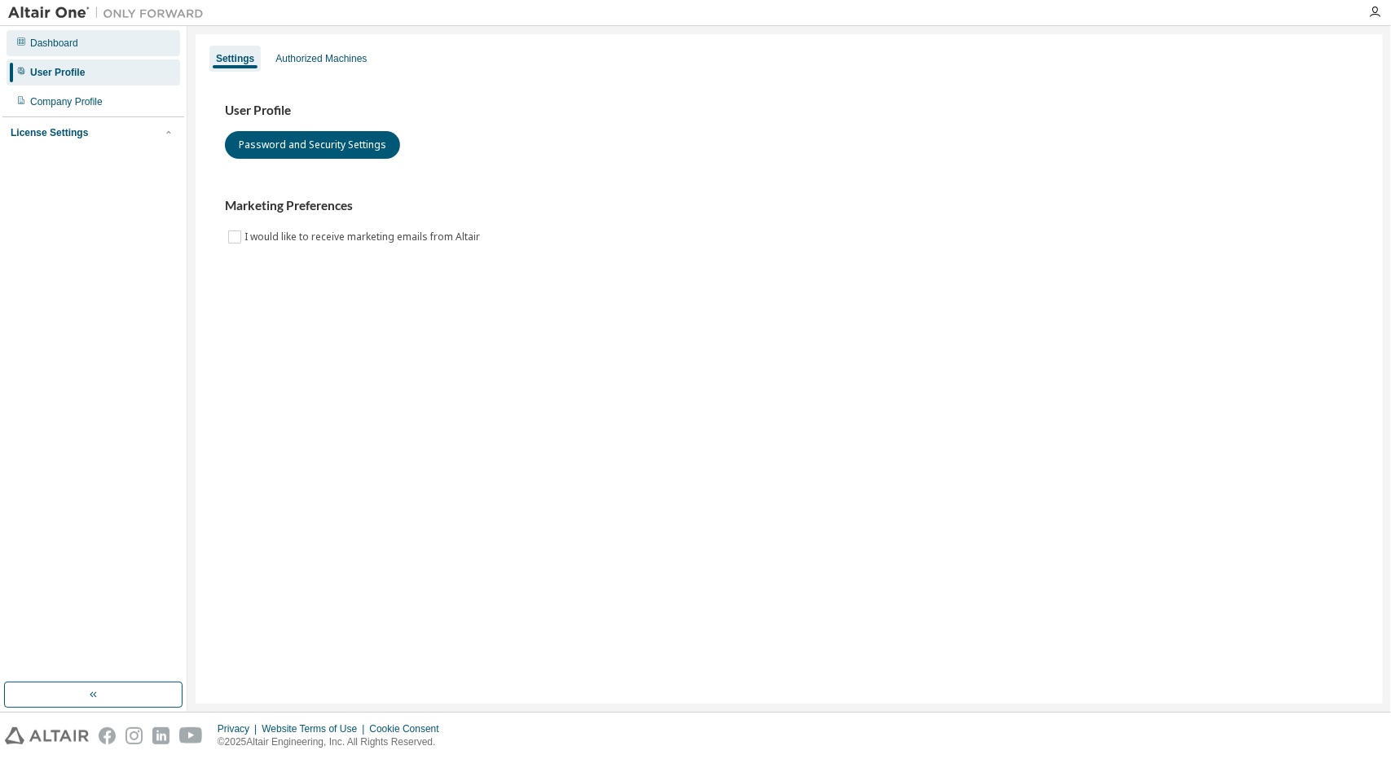
click at [72, 39] on div "Dashboard" at bounding box center [54, 43] width 48 height 13
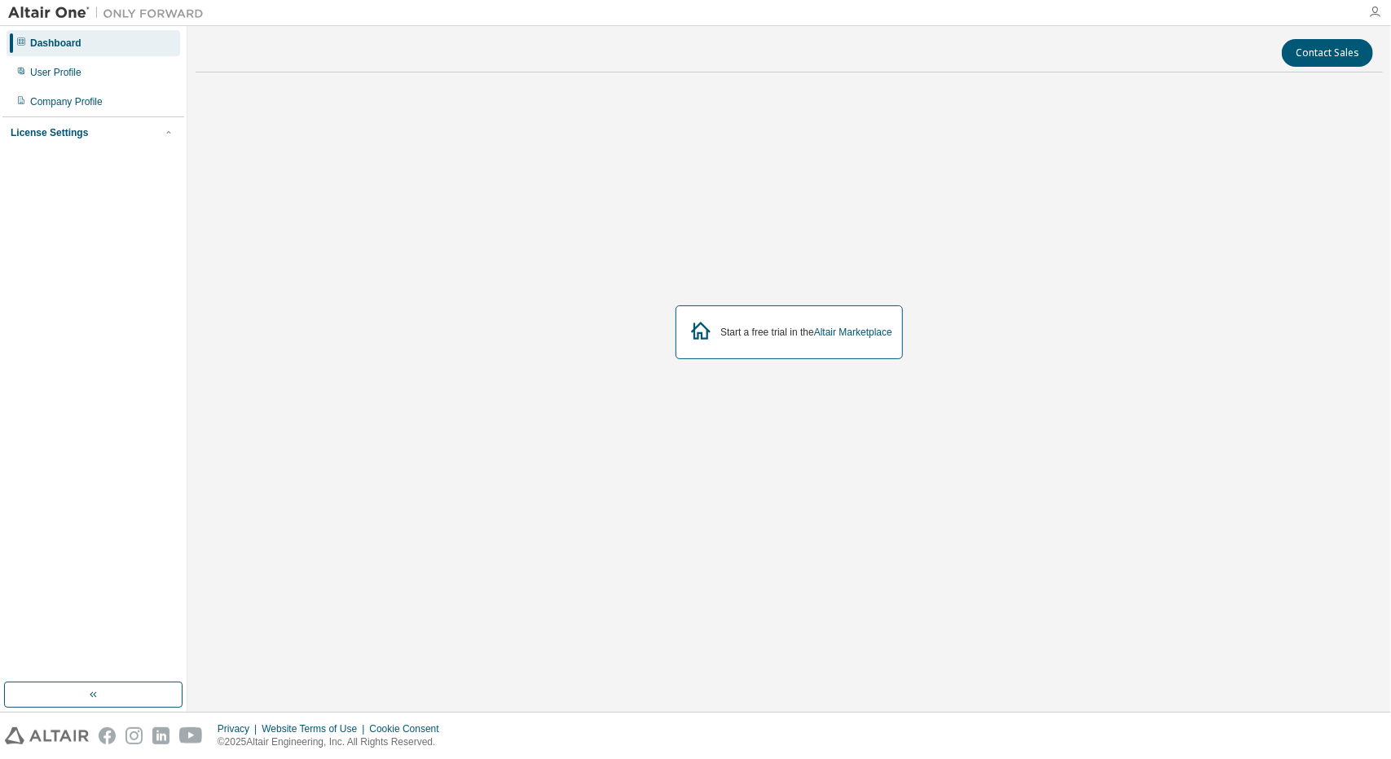
click at [1374, 14] on icon "button" at bounding box center [1374, 12] width 13 height 13
